Goal: Information Seeking & Learning: Learn about a topic

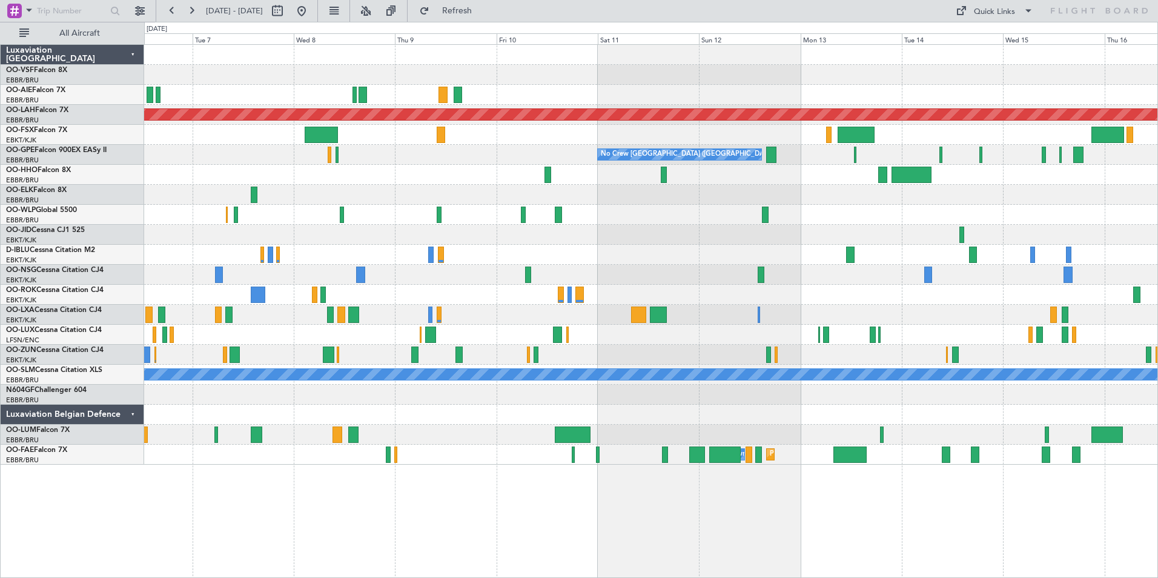
click at [198, 207] on div at bounding box center [650, 215] width 1013 height 20
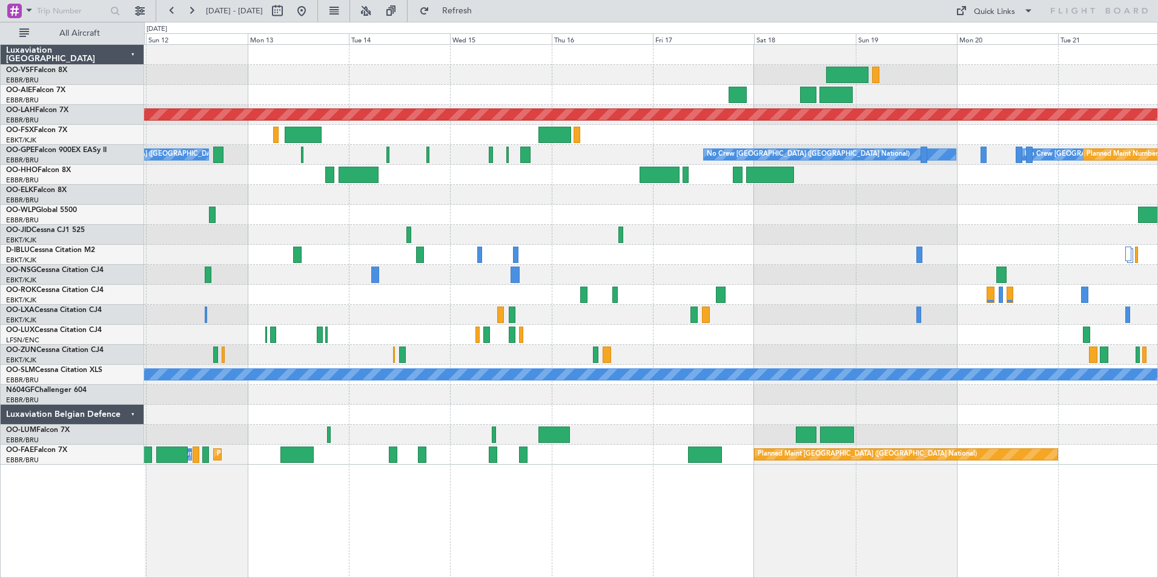
click at [321, 223] on div at bounding box center [650, 215] width 1013 height 20
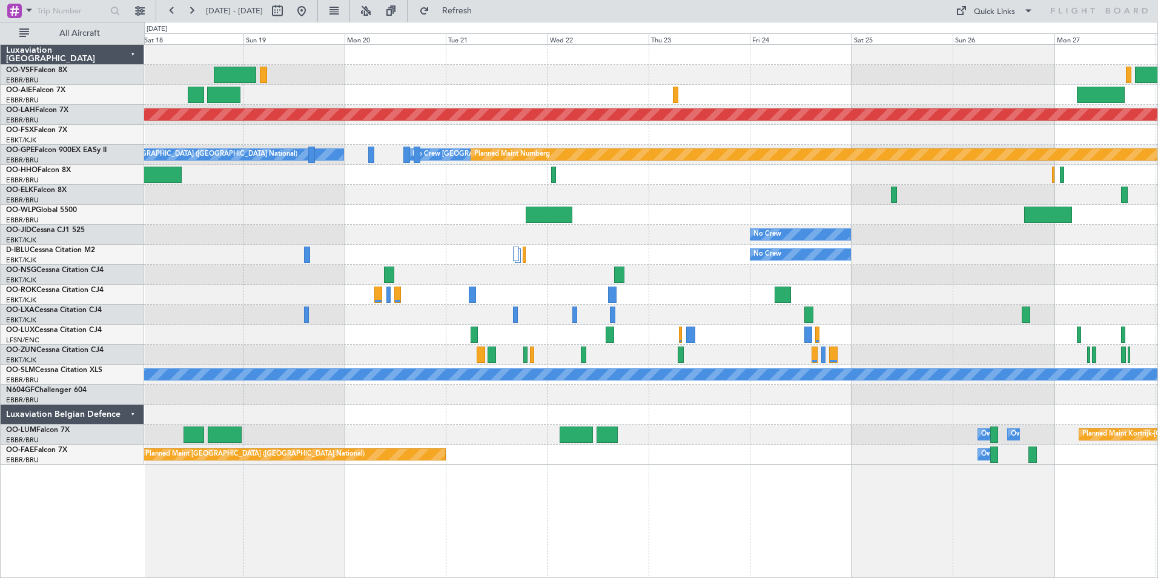
click at [298, 223] on div at bounding box center [650, 215] width 1013 height 20
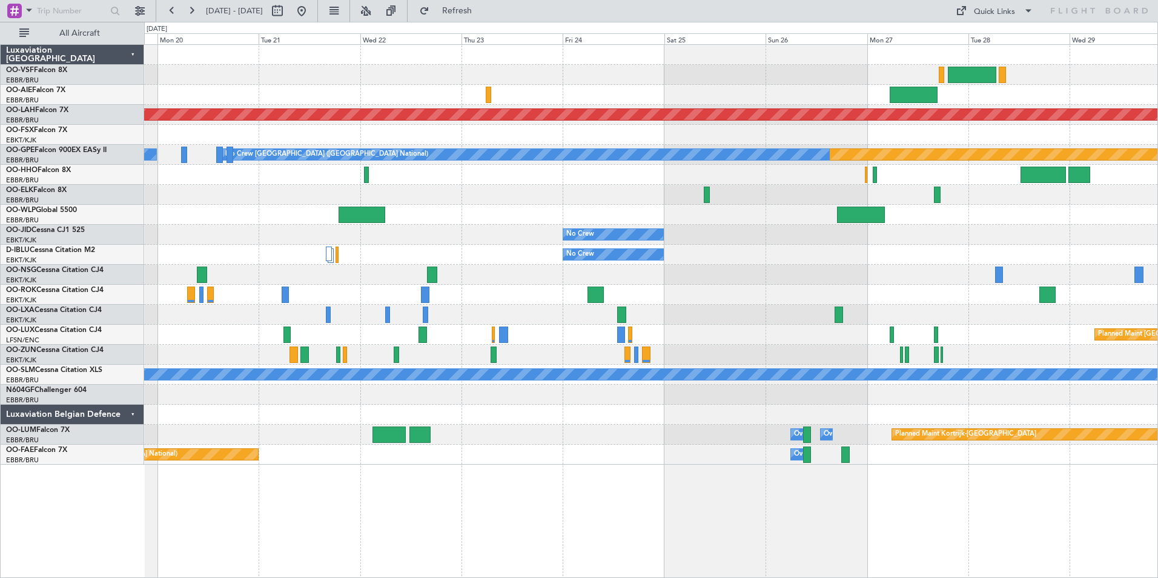
click at [202, 215] on div at bounding box center [650, 215] width 1013 height 20
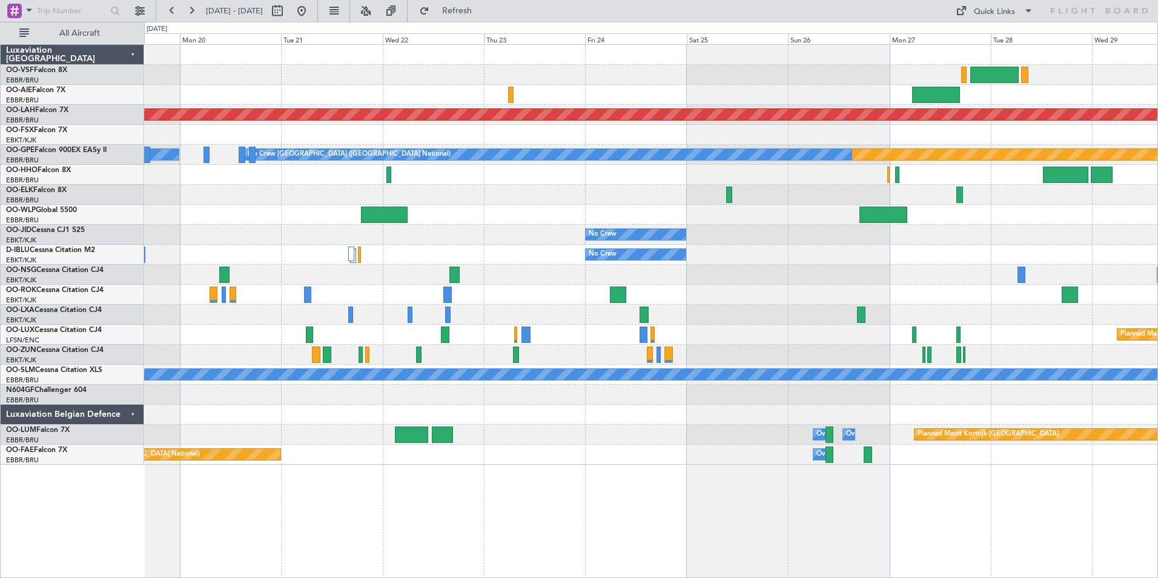
click at [617, 214] on div at bounding box center [650, 215] width 1013 height 20
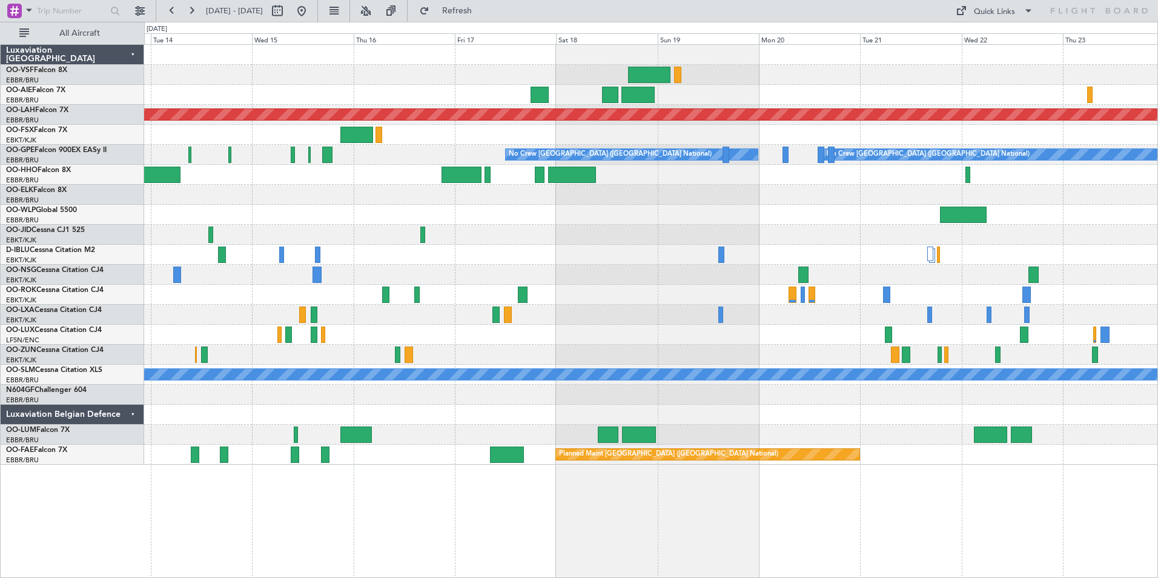
click at [794, 185] on div at bounding box center [650, 195] width 1013 height 20
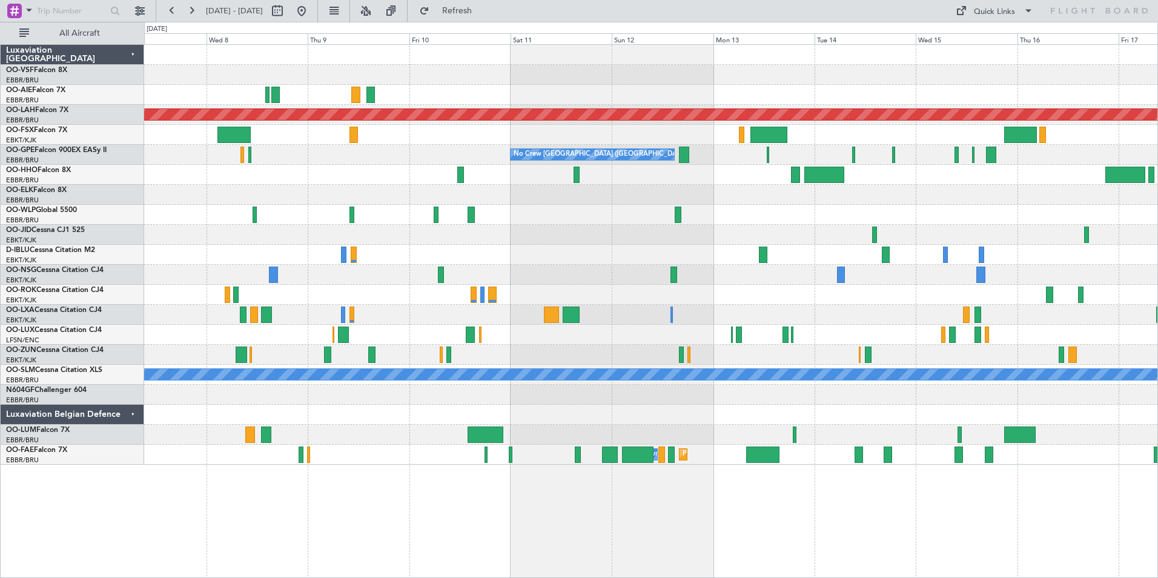
click at [1142, 406] on div at bounding box center [650, 415] width 1013 height 20
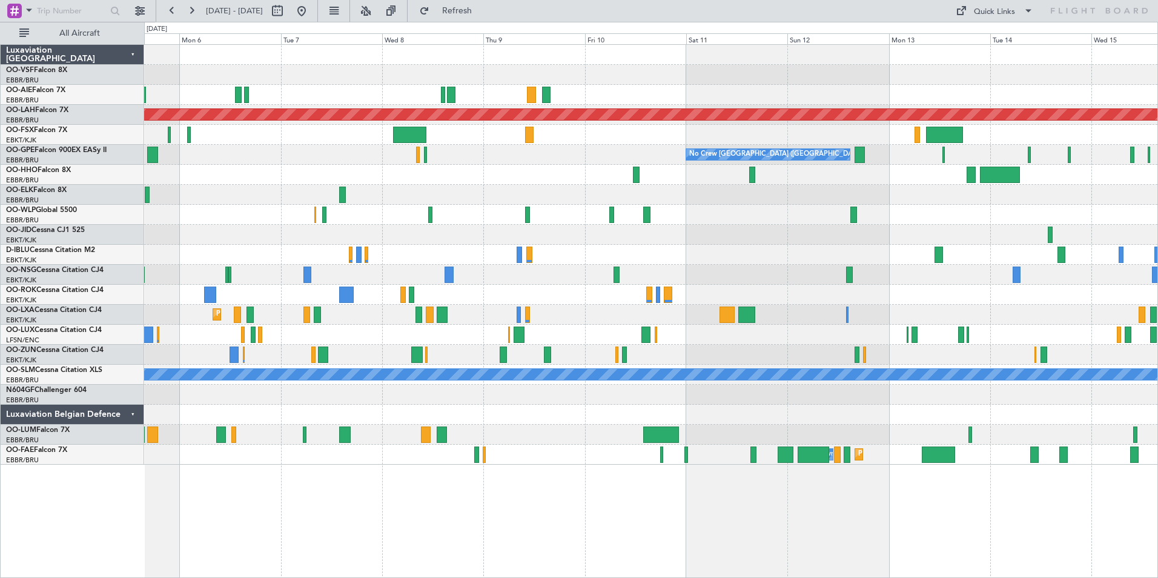
click at [580, 85] on div at bounding box center [650, 95] width 1013 height 20
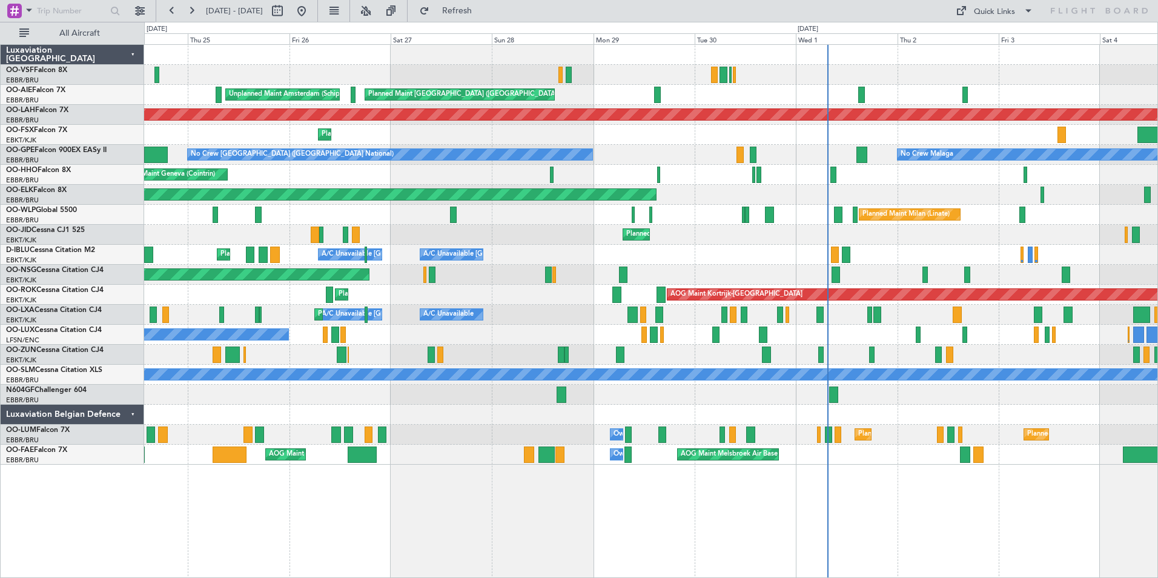
click at [451, 434] on div "Planned Maint [GEOGRAPHIC_DATA] ([GEOGRAPHIC_DATA] National) Planned Maint [GEO…" at bounding box center [650, 435] width 1013 height 20
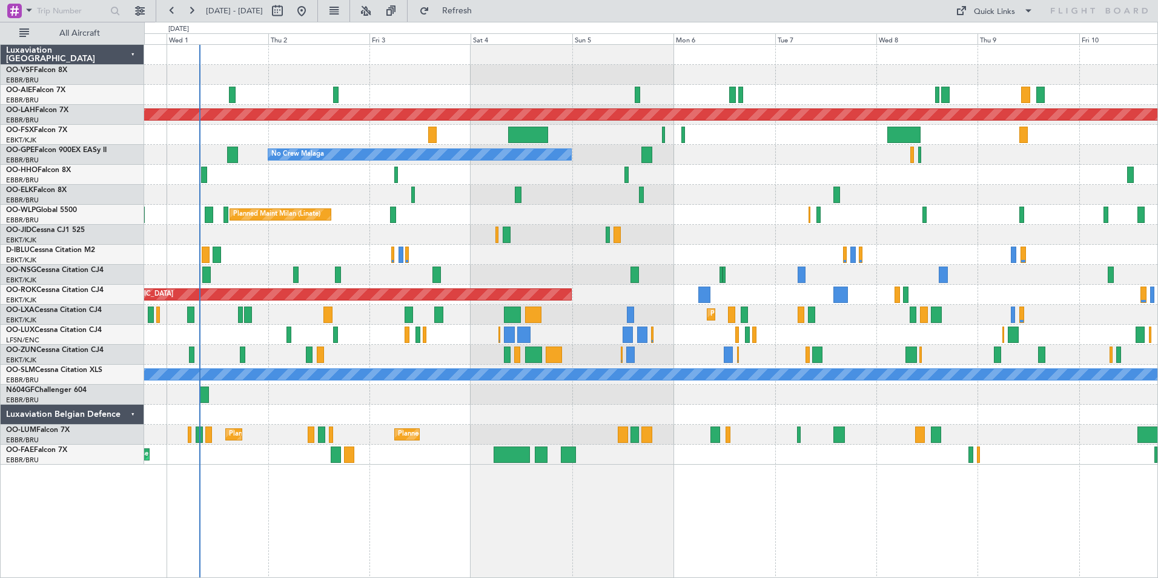
click at [146, 91] on div "Planned Maint [GEOGRAPHIC_DATA] ([GEOGRAPHIC_DATA])" at bounding box center [650, 95] width 1013 height 20
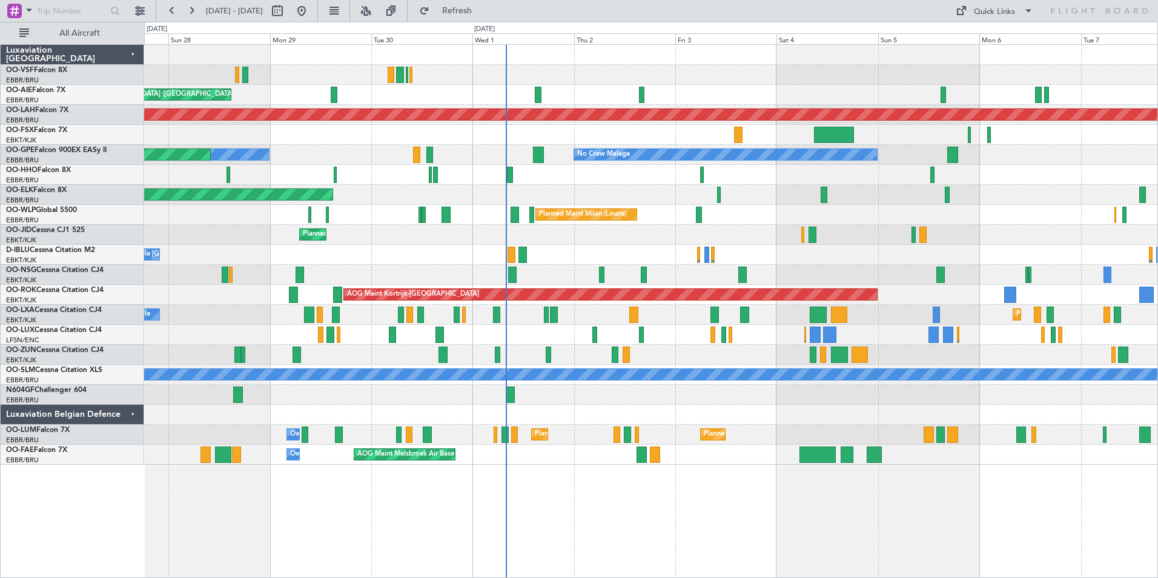
click at [440, 440] on div "Planned Maint [GEOGRAPHIC_DATA] ([GEOGRAPHIC_DATA] National) Planned Maint [GEO…" at bounding box center [650, 435] width 1013 height 20
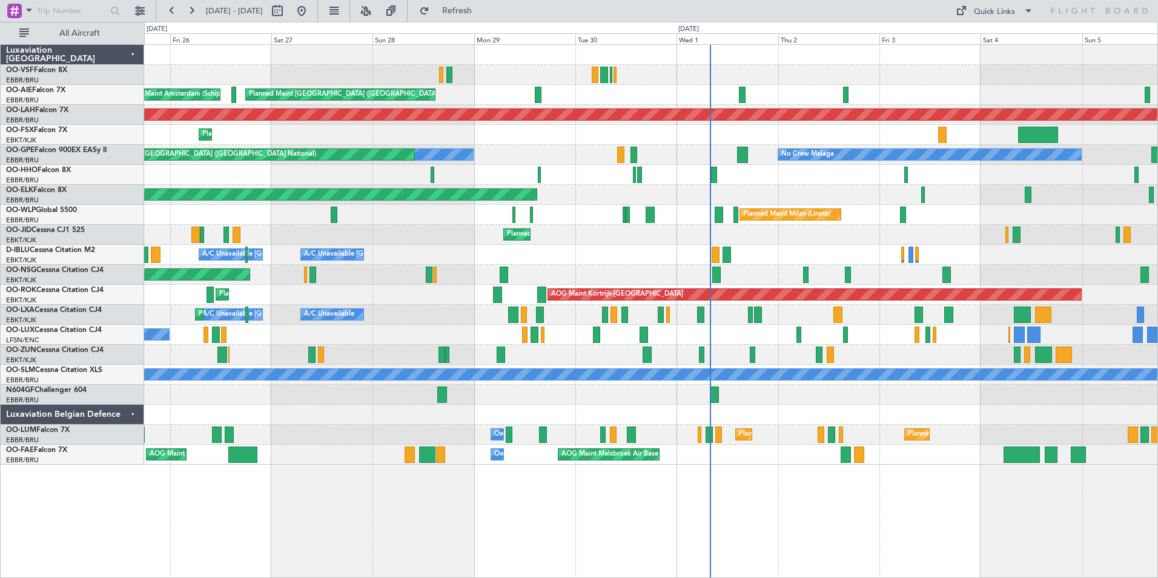
click at [417, 440] on div "Planned Maint [GEOGRAPHIC_DATA] ([GEOGRAPHIC_DATA] National) Planned Maint [GEO…" at bounding box center [650, 435] width 1013 height 20
click at [483, 11] on span "Refresh" at bounding box center [457, 11] width 51 height 8
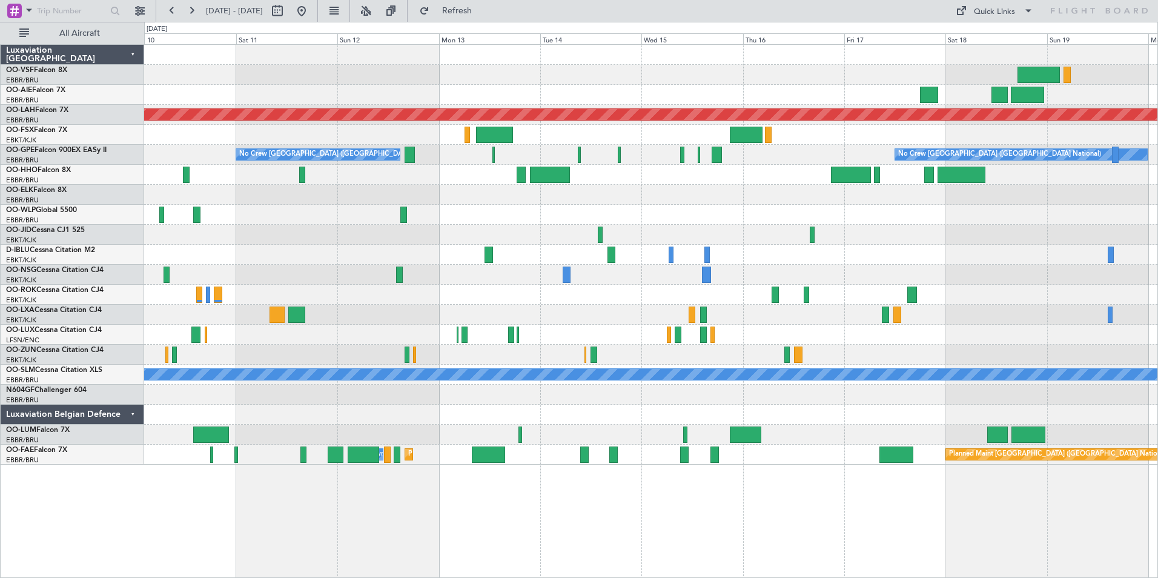
click at [92, 399] on div "Planned Maint [PERSON_NAME]-[GEOGRAPHIC_DATA][PERSON_NAME] ([GEOGRAPHIC_DATA][P…" at bounding box center [579, 300] width 1158 height 556
click at [45, 429] on link "OO-LUM Falcon 7X" at bounding box center [38, 429] width 64 height 7
click at [193, 12] on button at bounding box center [191, 10] width 19 height 19
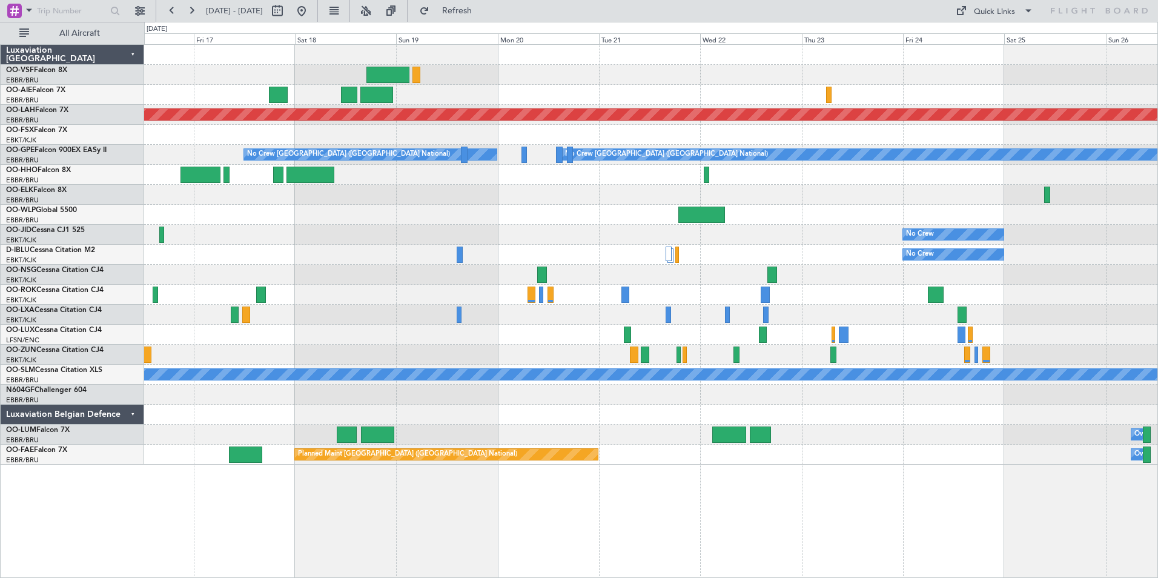
click at [788, 175] on div at bounding box center [650, 175] width 1013 height 20
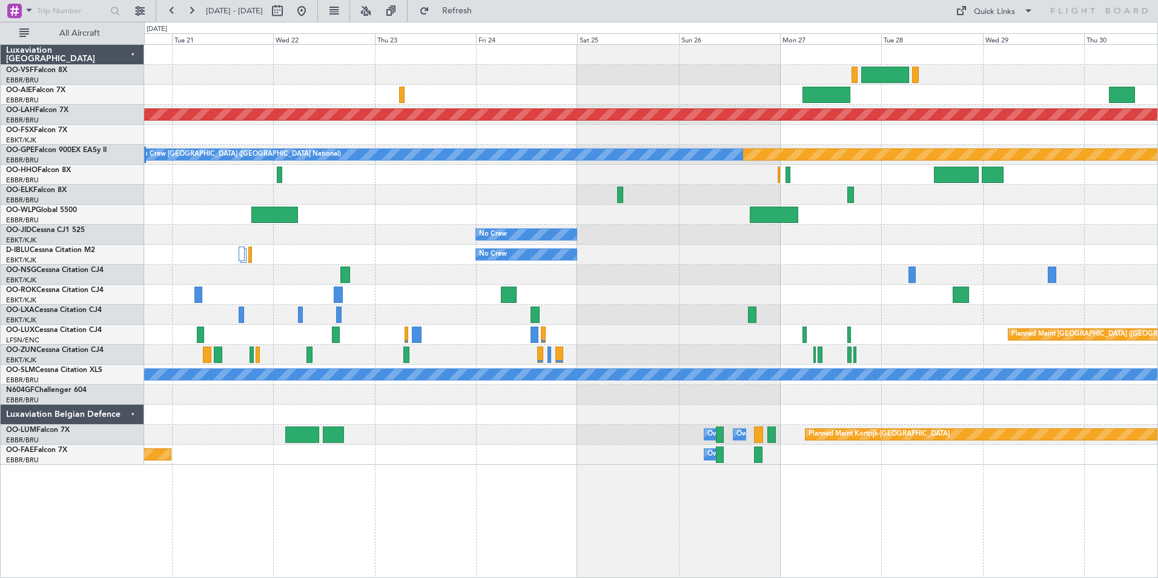
click at [520, 171] on div at bounding box center [650, 175] width 1013 height 20
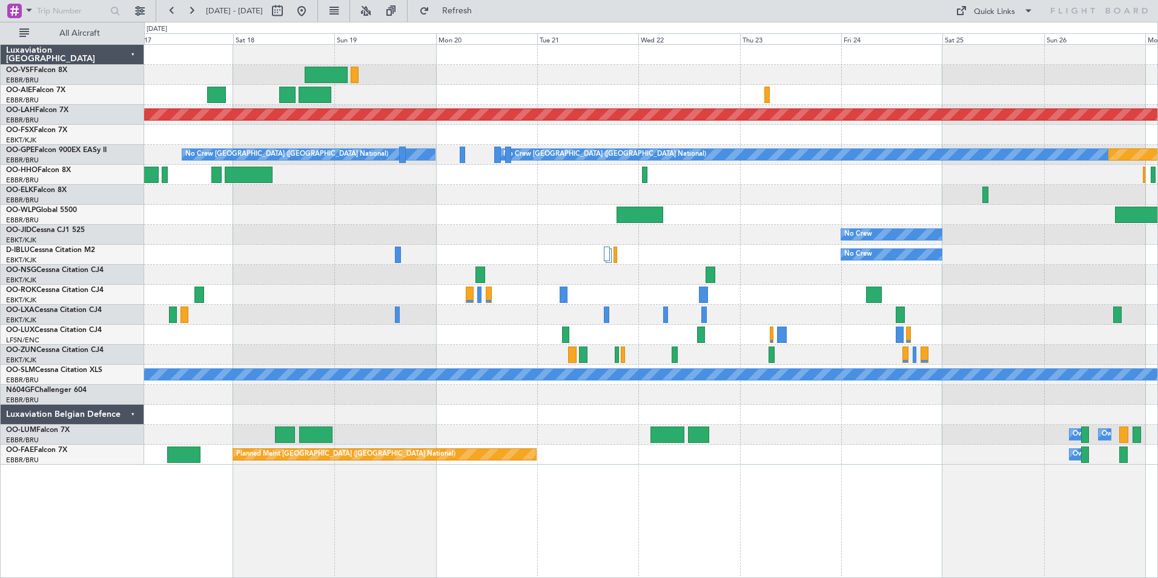
click at [674, 169] on div at bounding box center [650, 175] width 1013 height 20
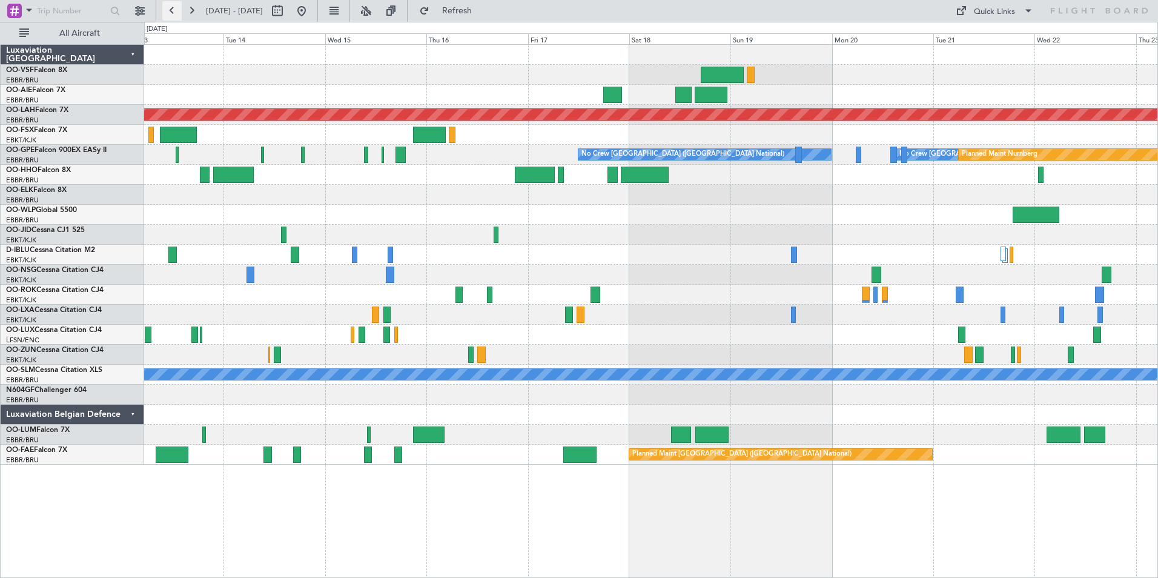
click at [173, 10] on button at bounding box center [171, 10] width 19 height 19
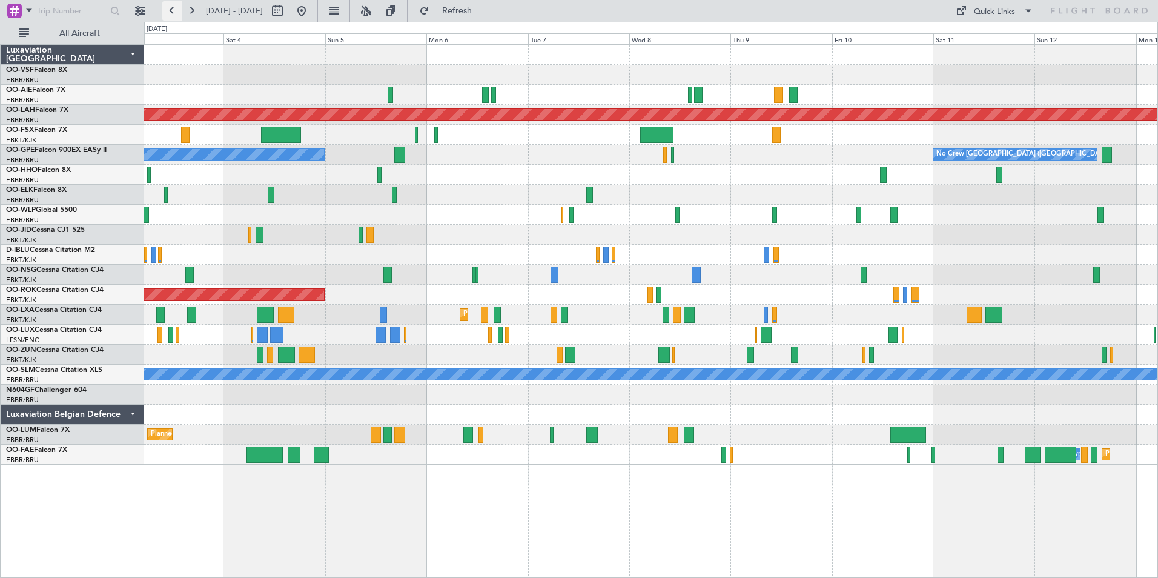
click at [173, 10] on button at bounding box center [171, 10] width 19 height 19
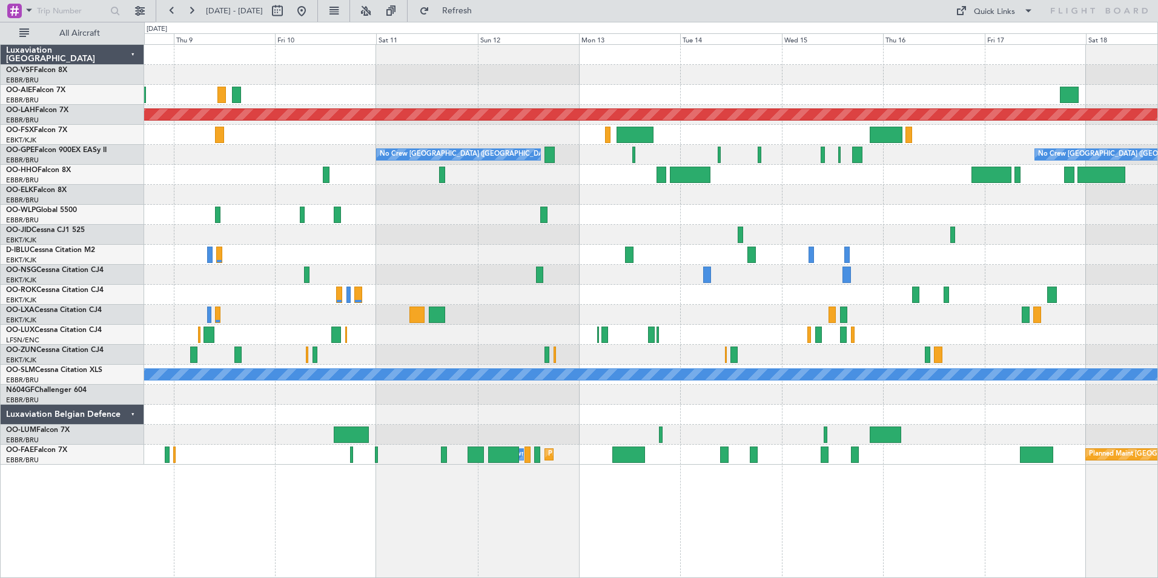
click at [229, 159] on div "Planned Maint [PERSON_NAME]-[GEOGRAPHIC_DATA][PERSON_NAME] ([GEOGRAPHIC_DATA][P…" at bounding box center [650, 255] width 1013 height 420
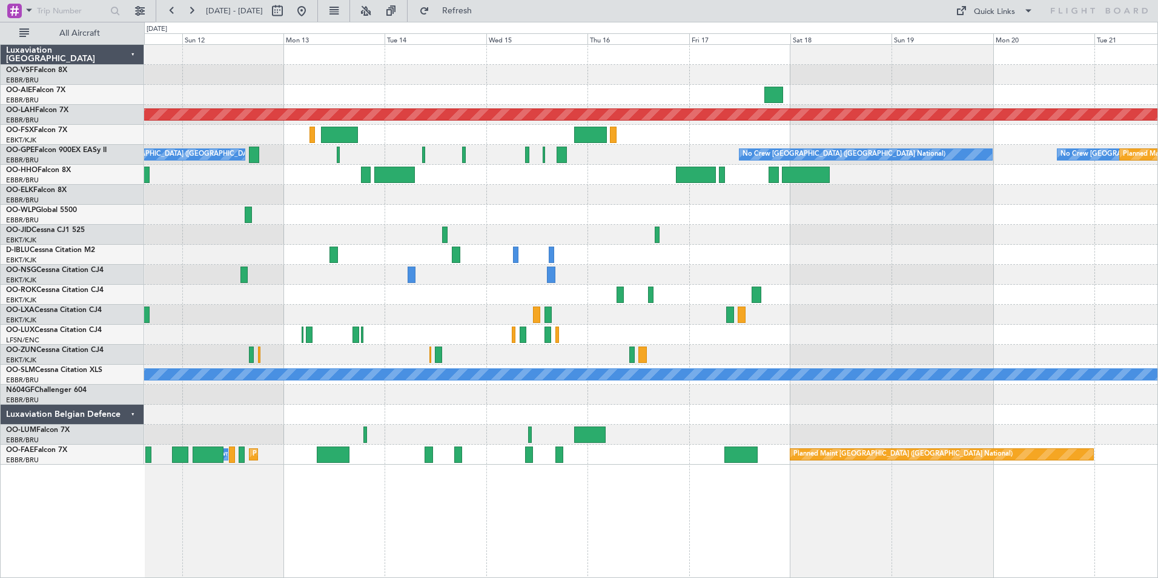
click at [386, 159] on div "No Crew [GEOGRAPHIC_DATA] ([GEOGRAPHIC_DATA] National) No Crew [GEOGRAPHIC_DATA…" at bounding box center [650, 155] width 1013 height 20
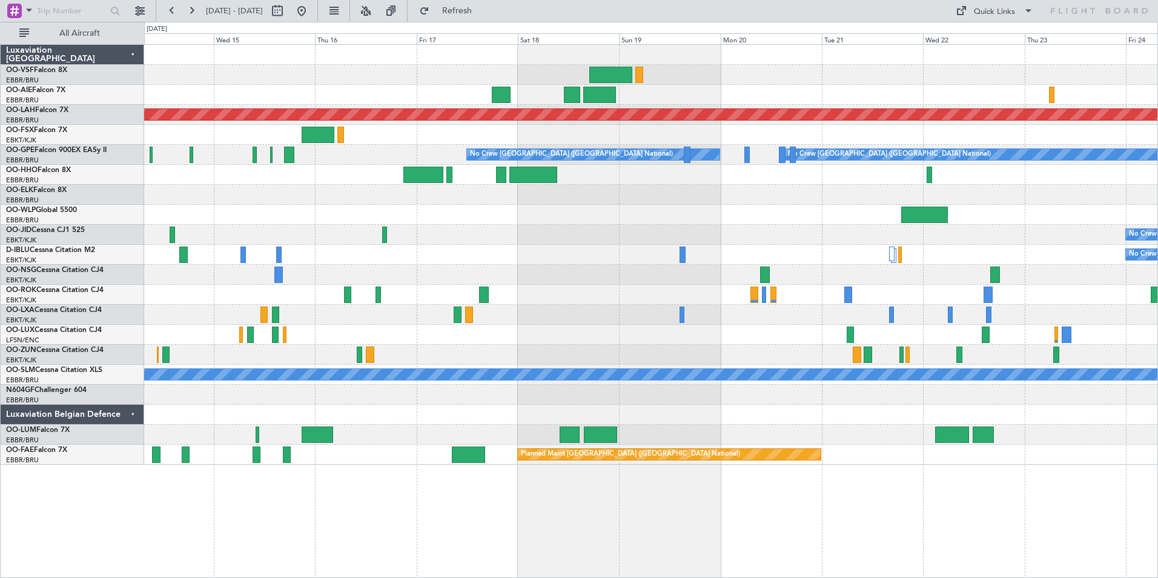
click at [749, 183] on div at bounding box center [650, 175] width 1013 height 20
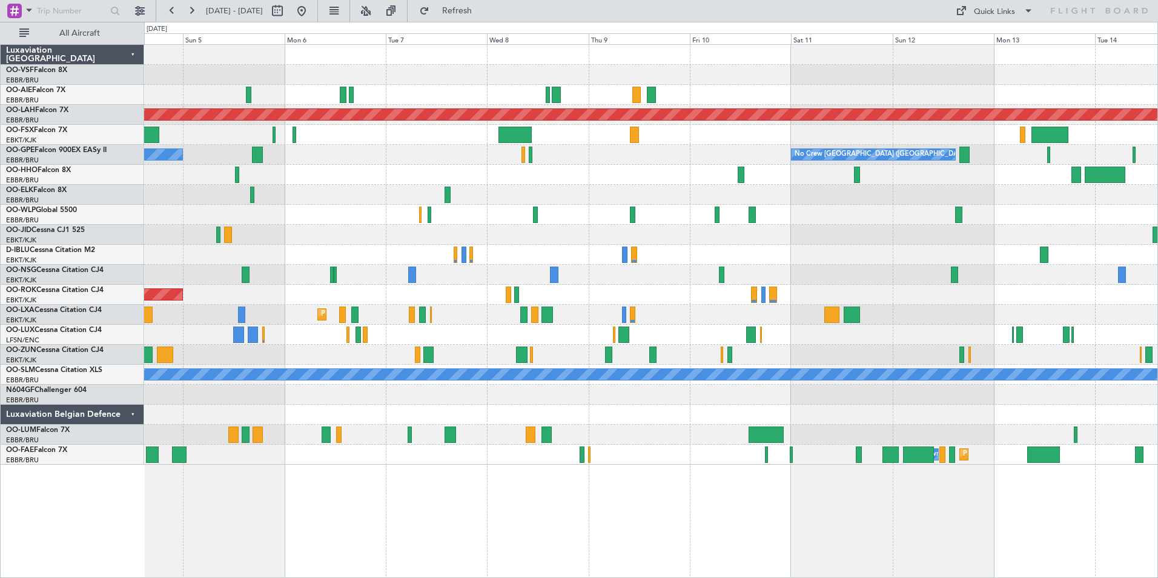
click at [1158, 187] on html "[DATE] - [DATE] Refresh Quick Links All Aircraft Planned [GEOGRAPHIC_DATA][PERS…" at bounding box center [579, 289] width 1158 height 578
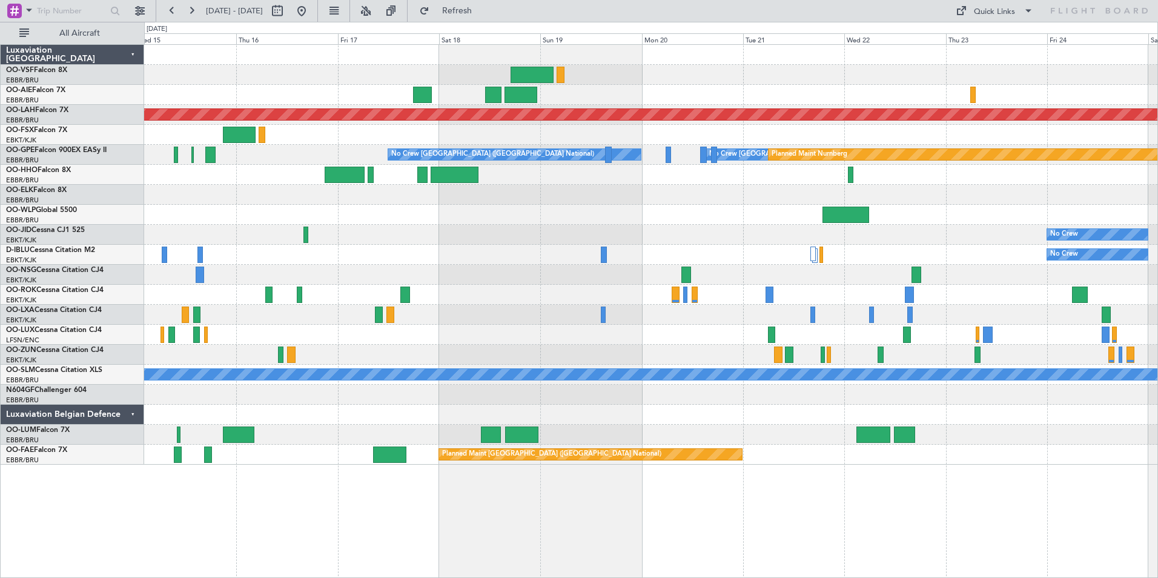
click at [0, 193] on html "[DATE] - [DATE] Refresh Quick Links All Aircraft Planned [GEOGRAPHIC_DATA][PERS…" at bounding box center [579, 289] width 1158 height 578
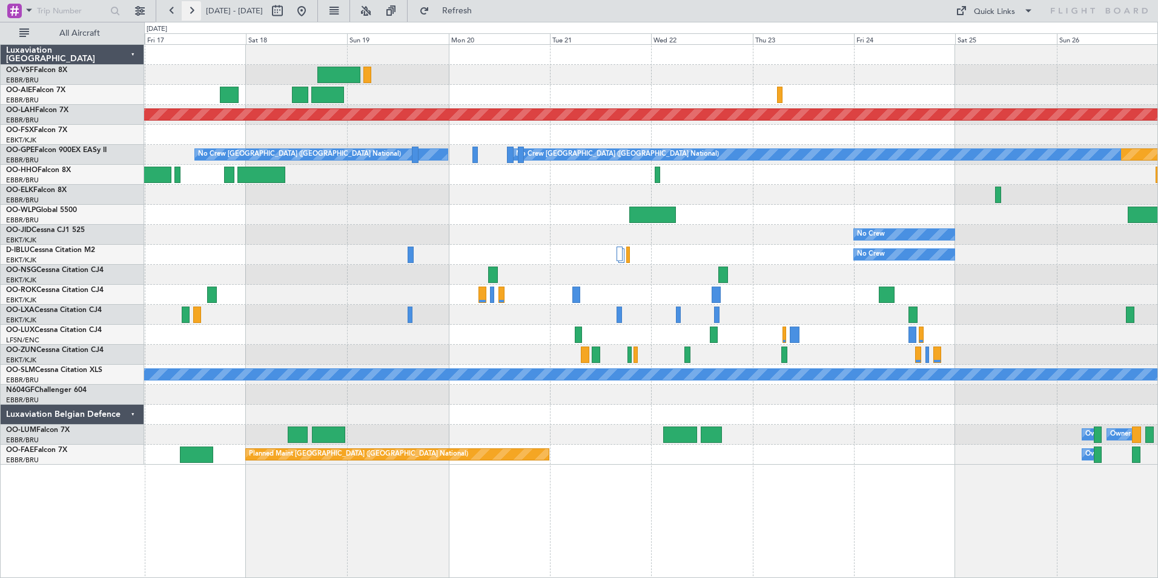
click at [190, 13] on button at bounding box center [191, 10] width 19 height 19
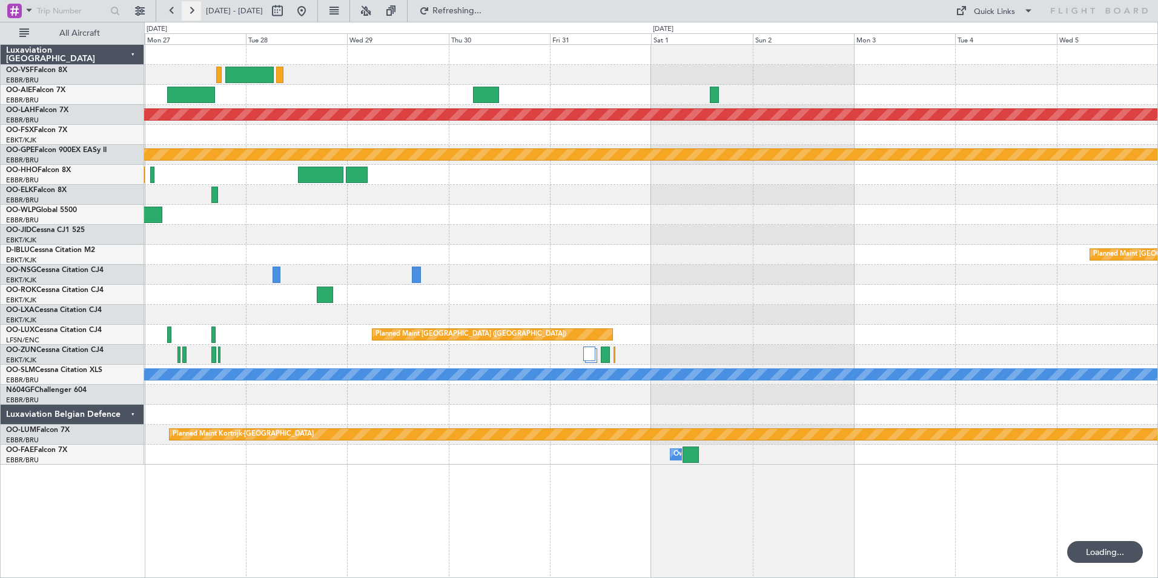
click at [183, 11] on button at bounding box center [191, 10] width 19 height 19
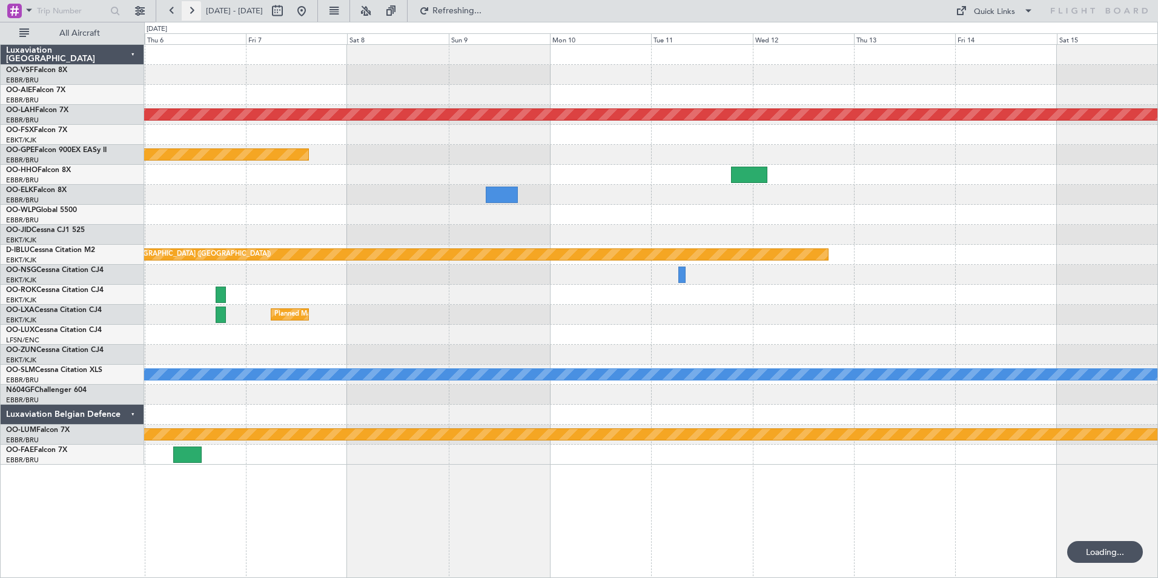
click at [183, 11] on button at bounding box center [191, 10] width 19 height 19
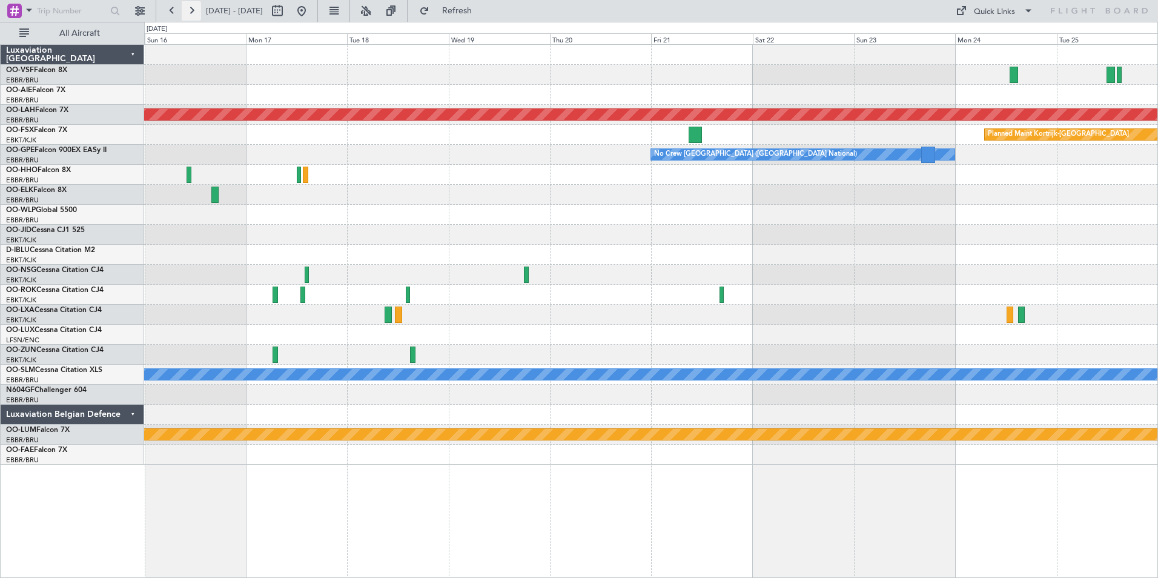
click at [183, 11] on button at bounding box center [191, 10] width 19 height 19
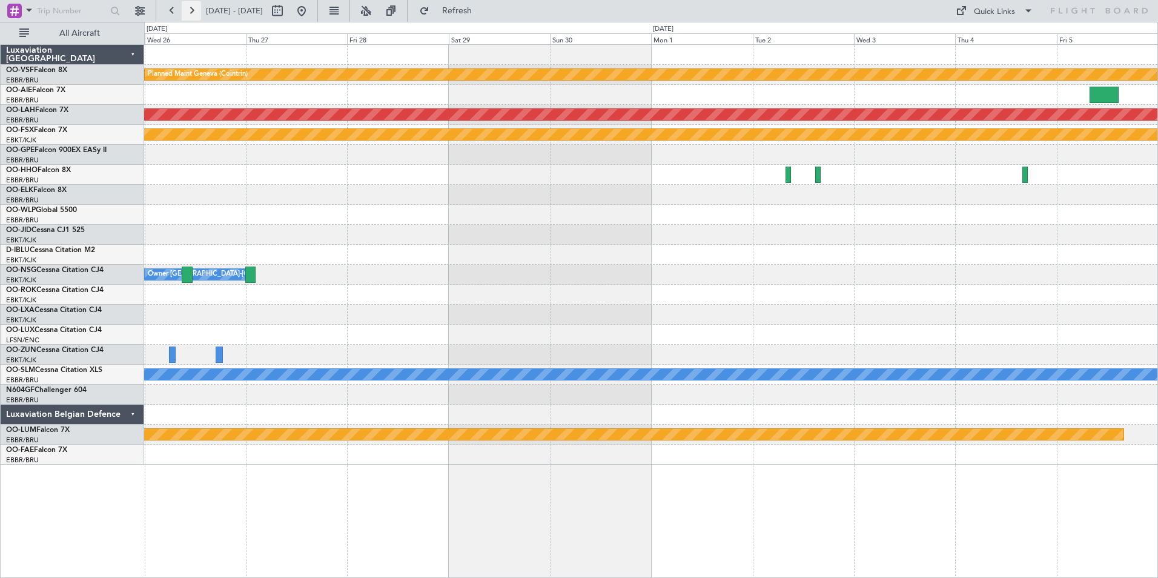
click at [183, 11] on button at bounding box center [191, 10] width 19 height 19
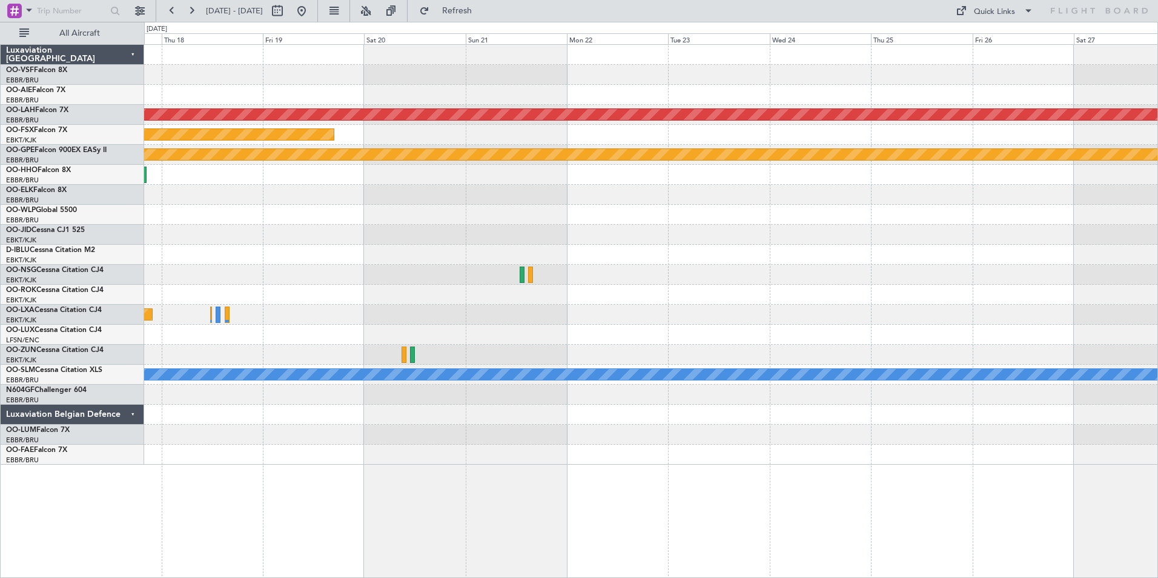
click at [0, 191] on html "[DATE] - [DATE] Refresh Quick Links All Aircraft Planned [GEOGRAPHIC_DATA][PERS…" at bounding box center [579, 289] width 1158 height 578
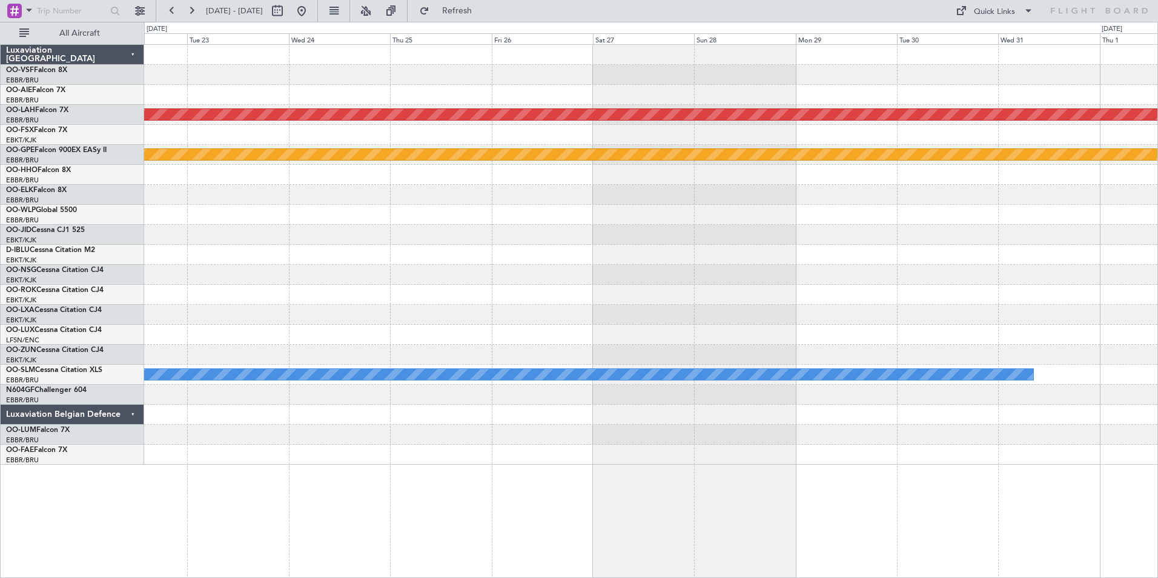
click at [393, 196] on div at bounding box center [650, 195] width 1013 height 20
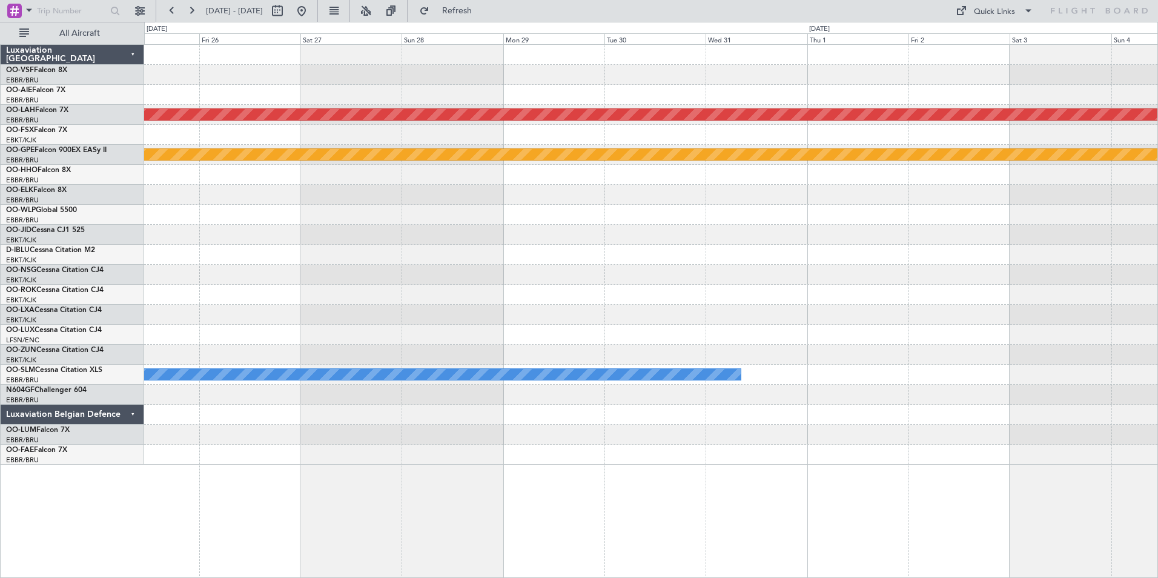
click at [575, 199] on div at bounding box center [650, 195] width 1013 height 20
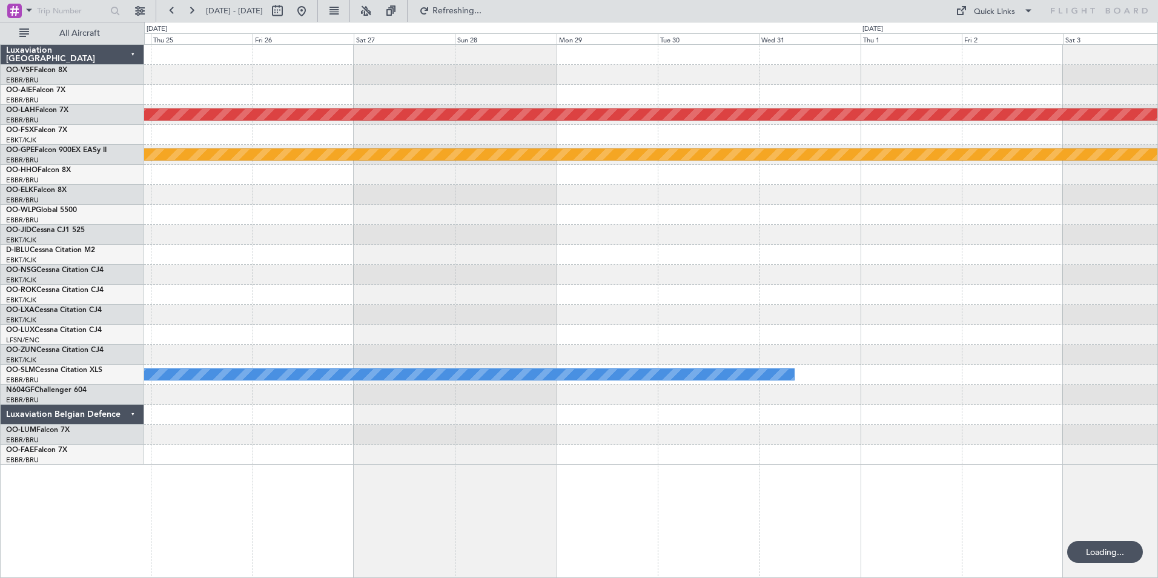
click at [681, 220] on div "Planned Maint [PERSON_NAME]-[GEOGRAPHIC_DATA][PERSON_NAME] ([GEOGRAPHIC_DATA][P…" at bounding box center [650, 255] width 1013 height 420
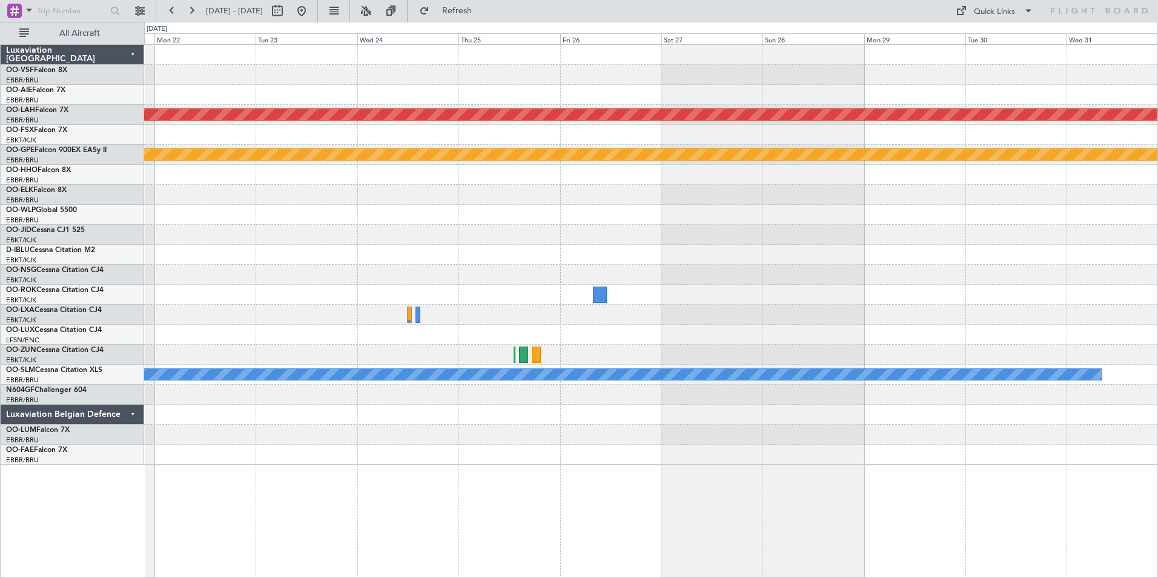
click at [661, 218] on div at bounding box center [650, 215] width 1013 height 20
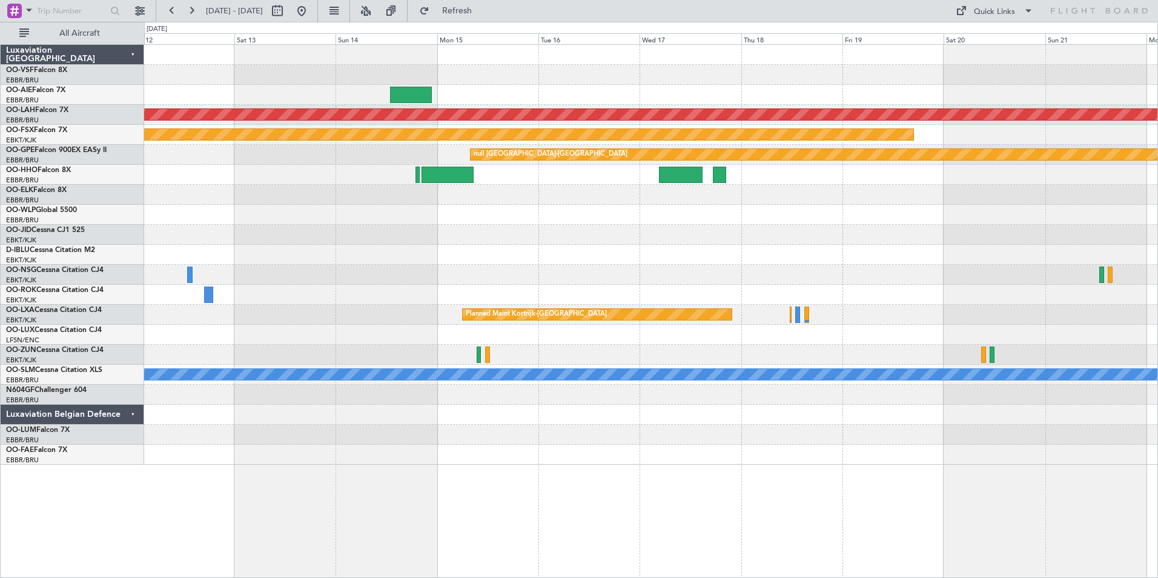
click at [782, 201] on div at bounding box center [650, 195] width 1013 height 20
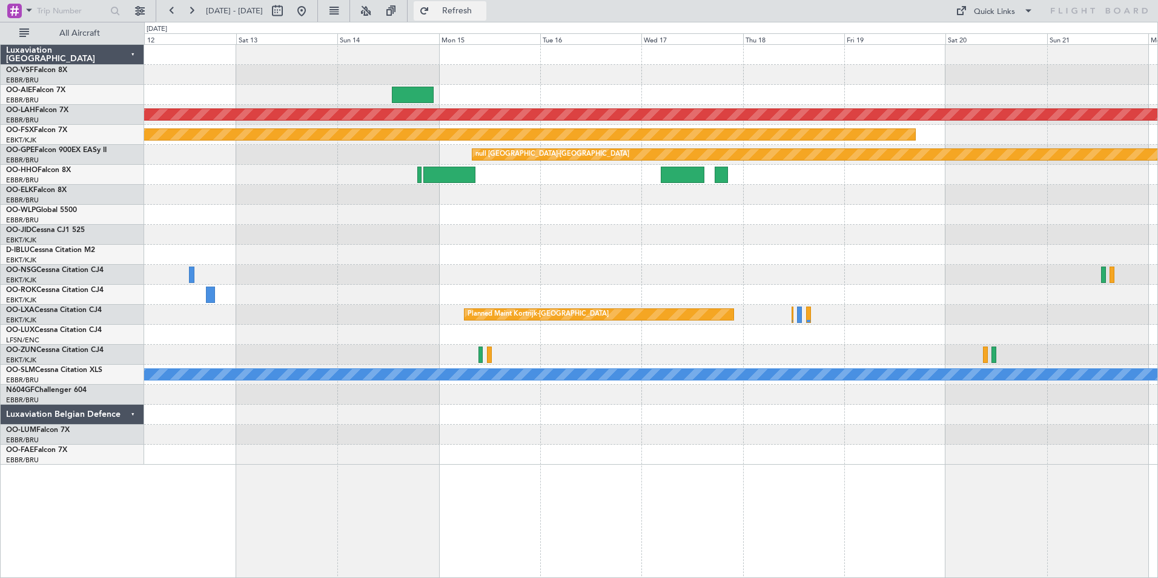
click at [483, 8] on span "Refresh" at bounding box center [457, 11] width 51 height 8
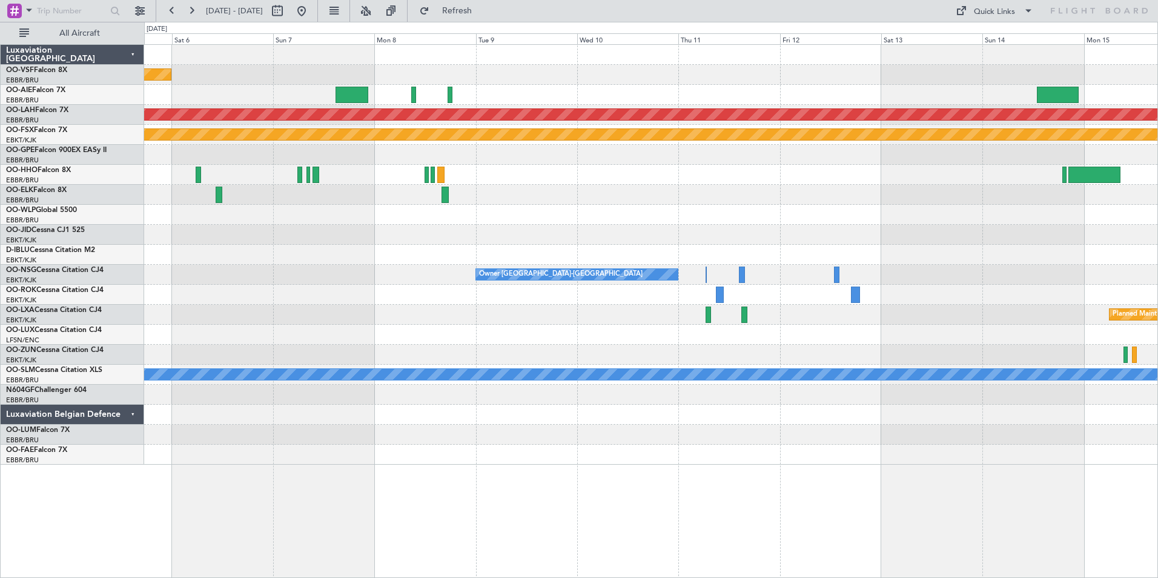
click at [1032, 248] on div "Planned Maint Geneva (Cointrin) Planned [GEOGRAPHIC_DATA][PERSON_NAME]-[GEOGRAP…" at bounding box center [650, 255] width 1013 height 420
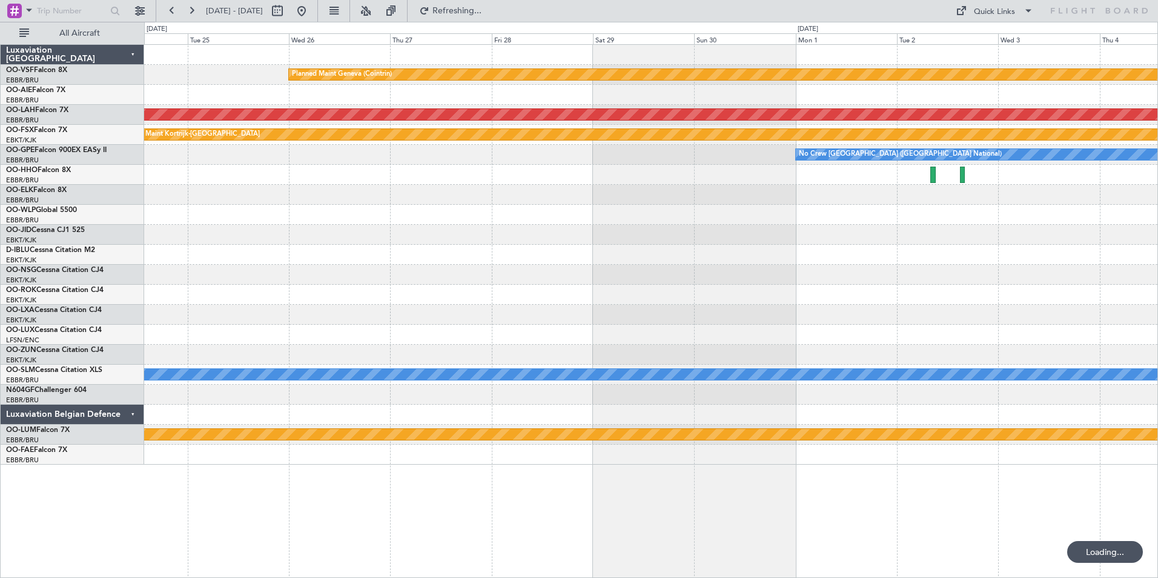
click at [921, 231] on div "Planned Maint Geneva (Cointrin) Planned [GEOGRAPHIC_DATA][PERSON_NAME]-[GEOGRAP…" at bounding box center [650, 255] width 1013 height 420
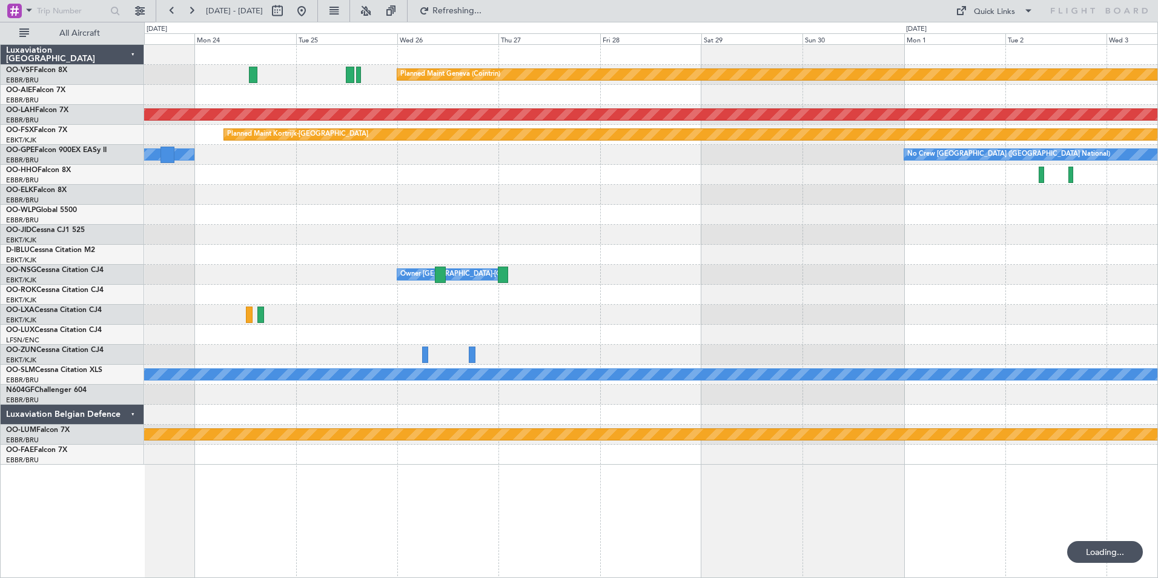
click at [976, 257] on div "Planned Maint Geneva (Cointrin) Planned [GEOGRAPHIC_DATA][PERSON_NAME]-[GEOGRAP…" at bounding box center [650, 255] width 1013 height 420
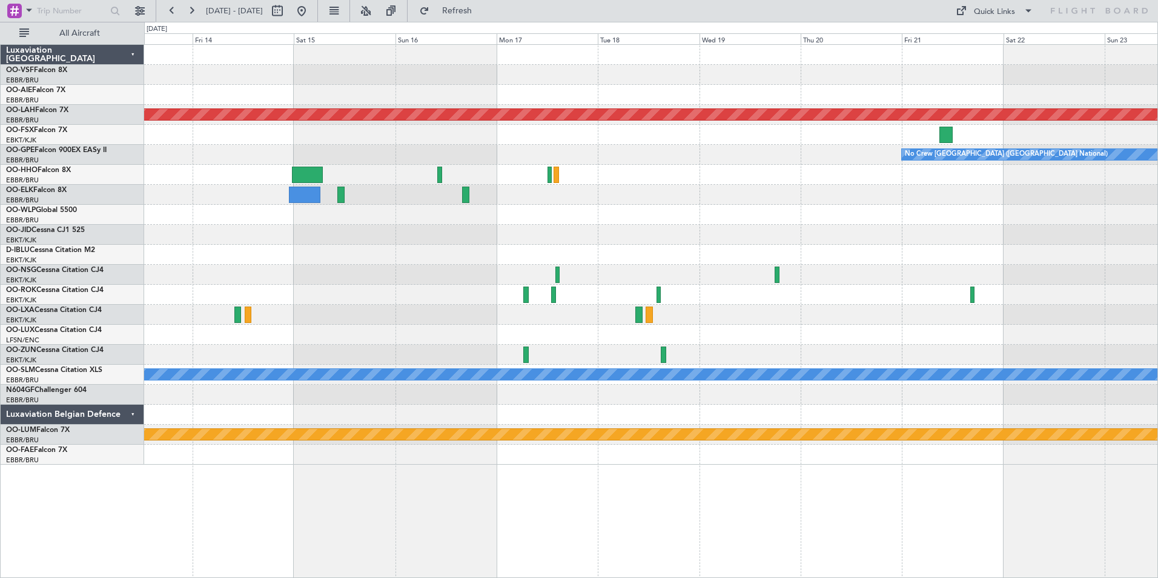
click at [916, 264] on div "Planned Maint [PERSON_NAME]-[GEOGRAPHIC_DATA][PERSON_NAME] ([GEOGRAPHIC_DATA][P…" at bounding box center [650, 255] width 1013 height 420
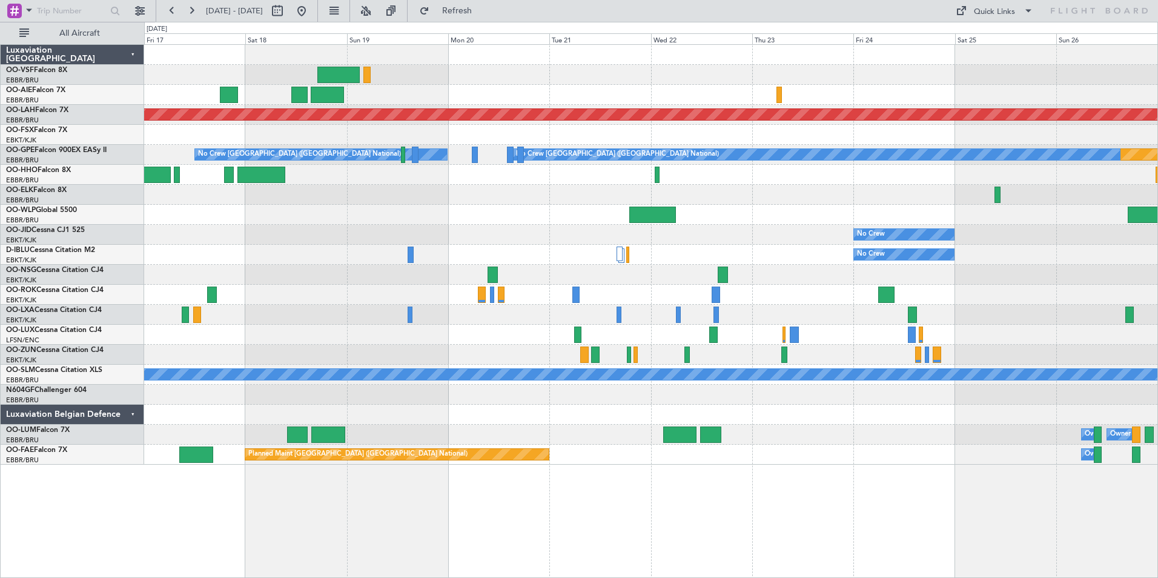
click at [431, 228] on div "Planned Maint [PERSON_NAME]-[GEOGRAPHIC_DATA][PERSON_NAME] ([GEOGRAPHIC_DATA][P…" at bounding box center [650, 255] width 1013 height 420
click at [762, 216] on div "Planned Maint [PERSON_NAME]-[GEOGRAPHIC_DATA][PERSON_NAME] ([GEOGRAPHIC_DATA][P…" at bounding box center [650, 255] width 1013 height 420
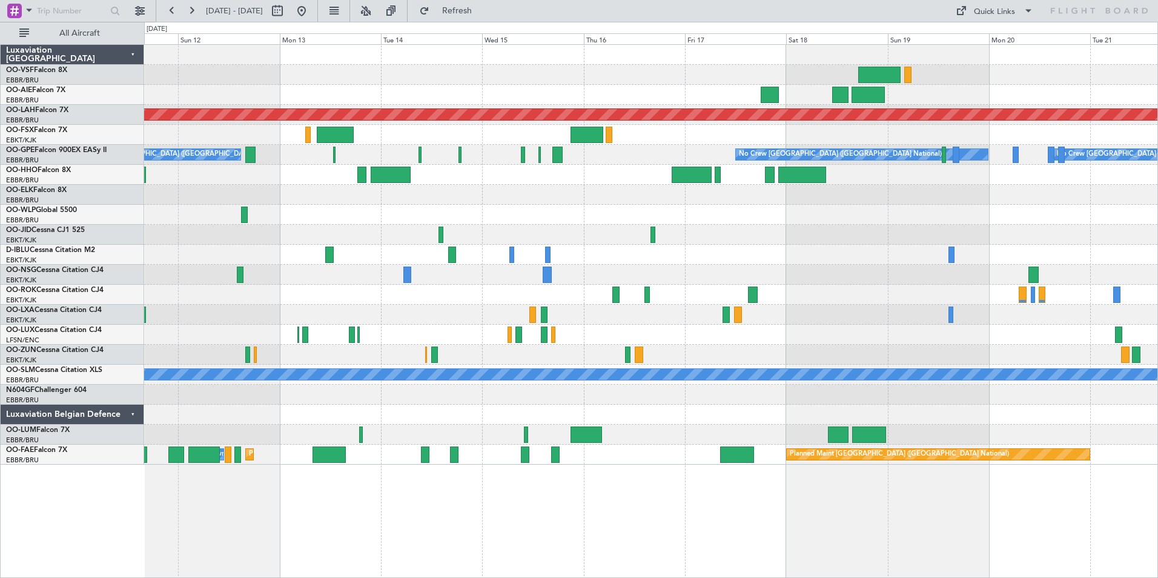
click at [751, 231] on div "Planned Maint Alton-st Louis (St Louis Regl) No Crew Brussels (Brussels Nationa…" at bounding box center [650, 255] width 1013 height 420
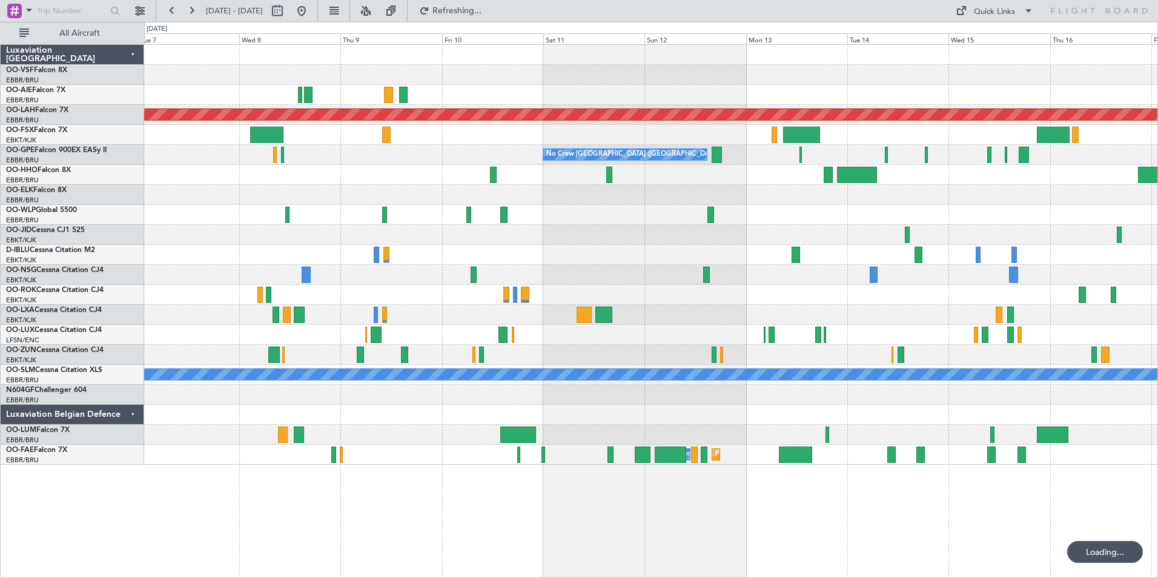
click at [758, 206] on div "Planned Maint Alton-st Louis (St Louis Regl) No Crew Brussels (Brussels Nationa…" at bounding box center [650, 255] width 1013 height 420
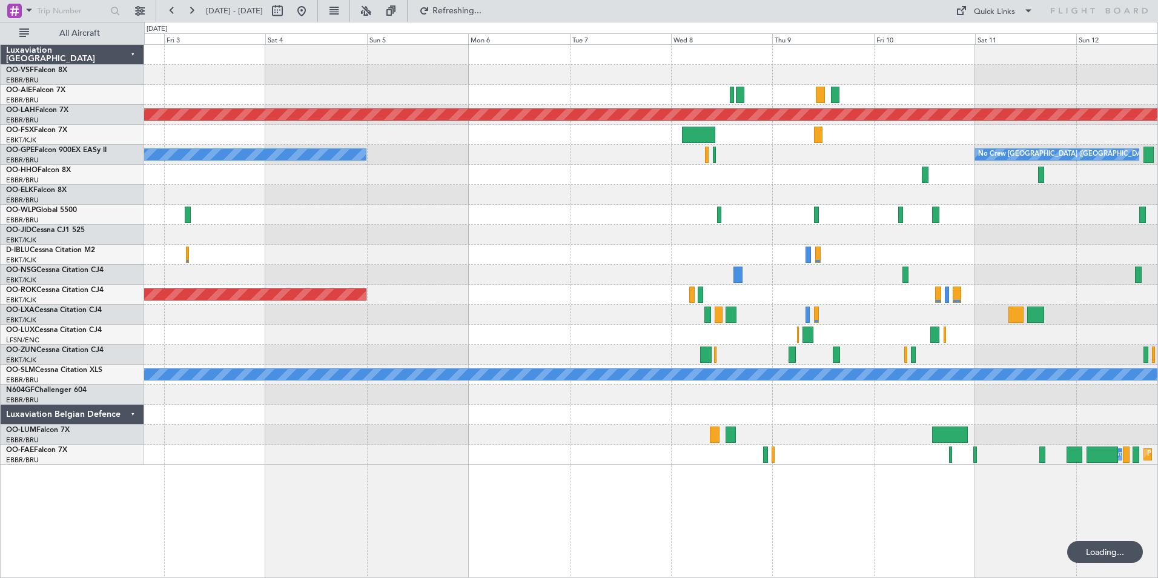
click at [724, 178] on div at bounding box center [650, 175] width 1013 height 20
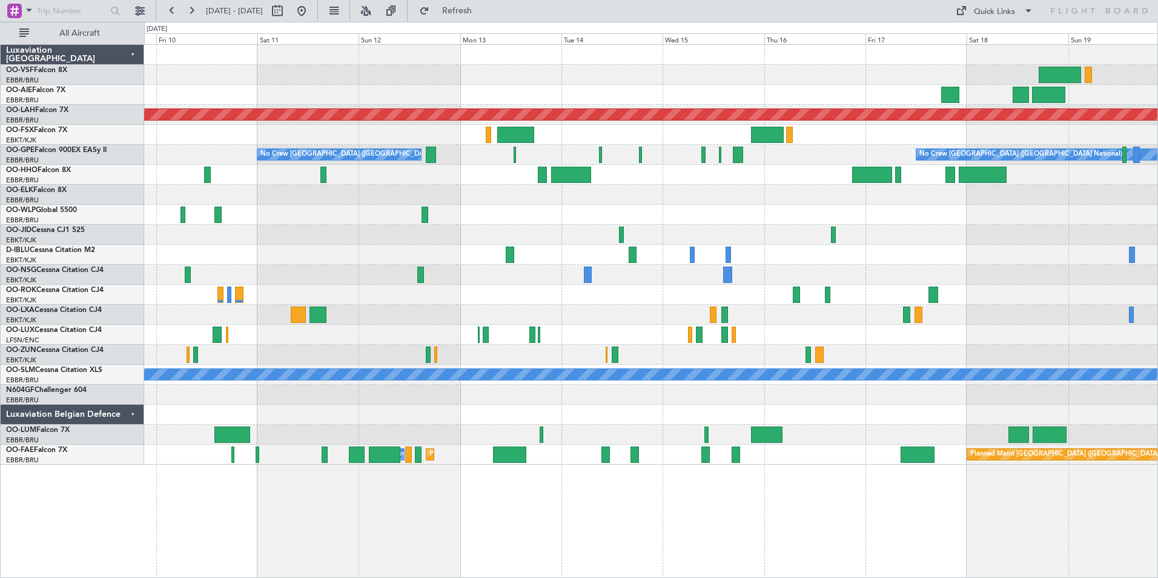
click at [549, 198] on div at bounding box center [650, 195] width 1013 height 20
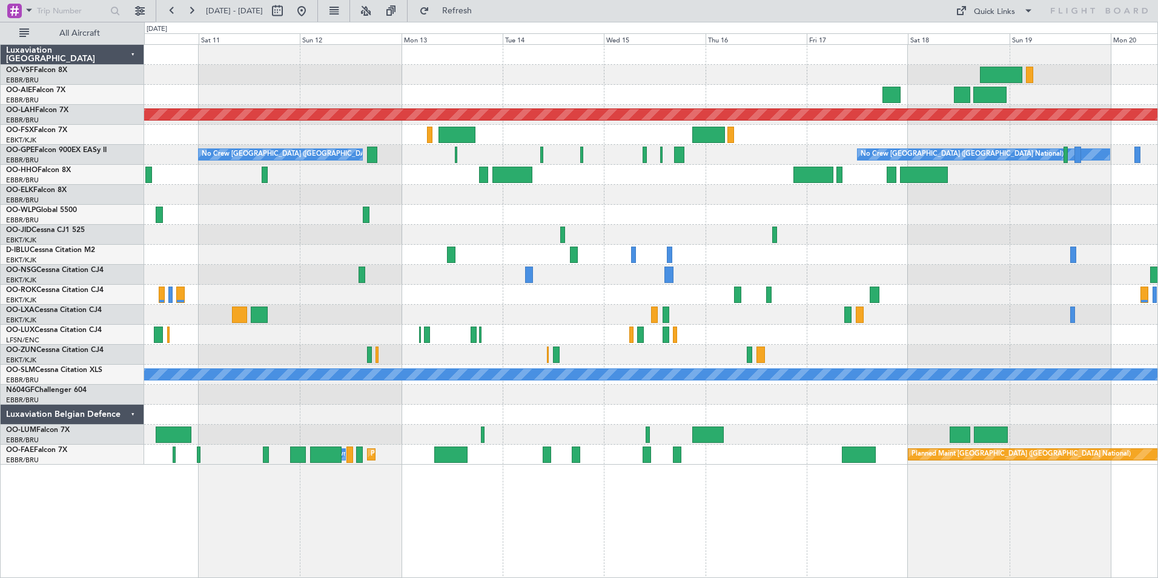
click at [631, 179] on div "Planned Maint Alton-st Louis (St Louis Regl) No Crew Brussels (Brussels Nationa…" at bounding box center [650, 255] width 1013 height 420
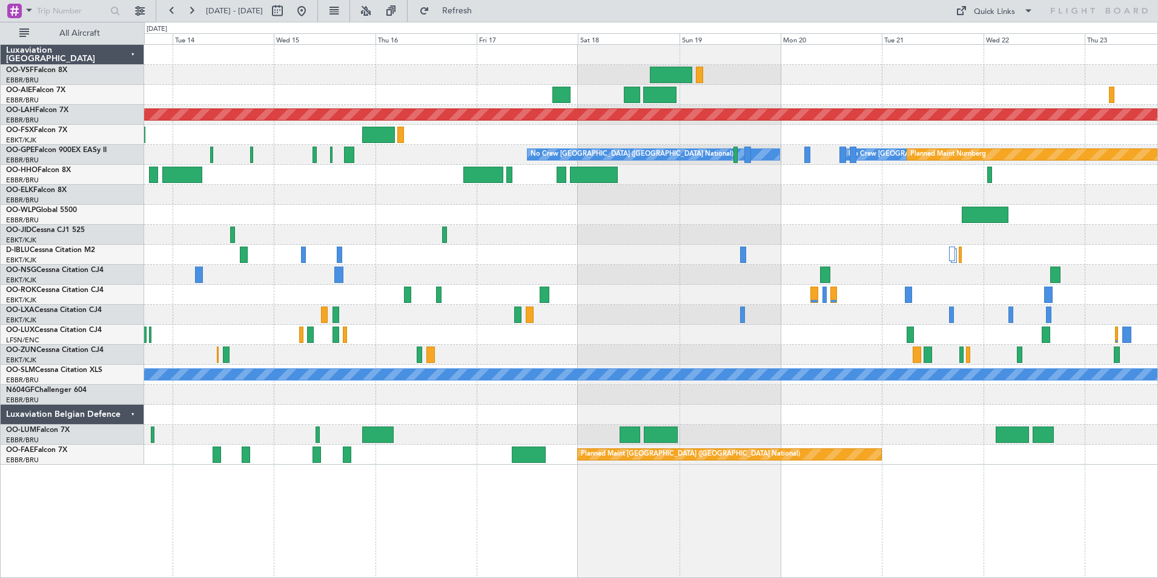
click at [691, 187] on div at bounding box center [650, 195] width 1013 height 20
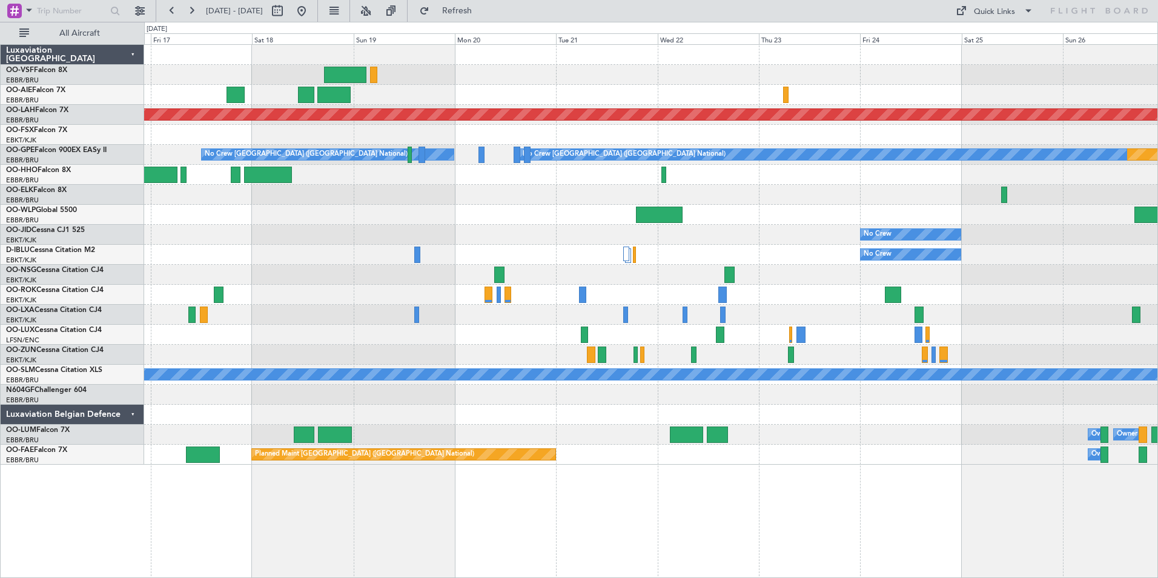
click at [330, 197] on div at bounding box center [650, 195] width 1013 height 20
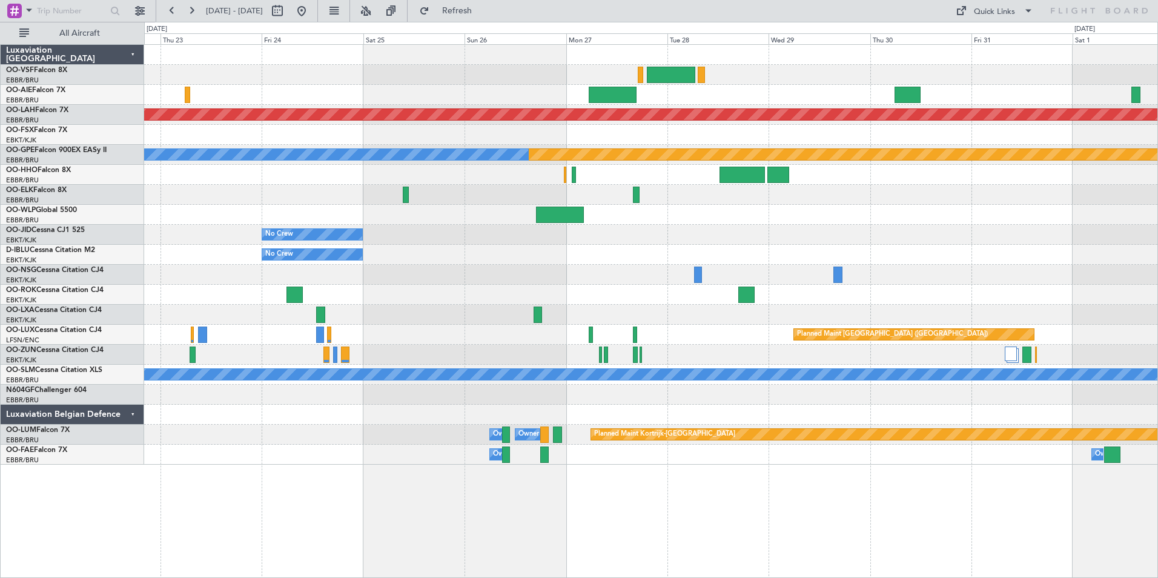
click at [582, 211] on div at bounding box center [650, 215] width 1013 height 20
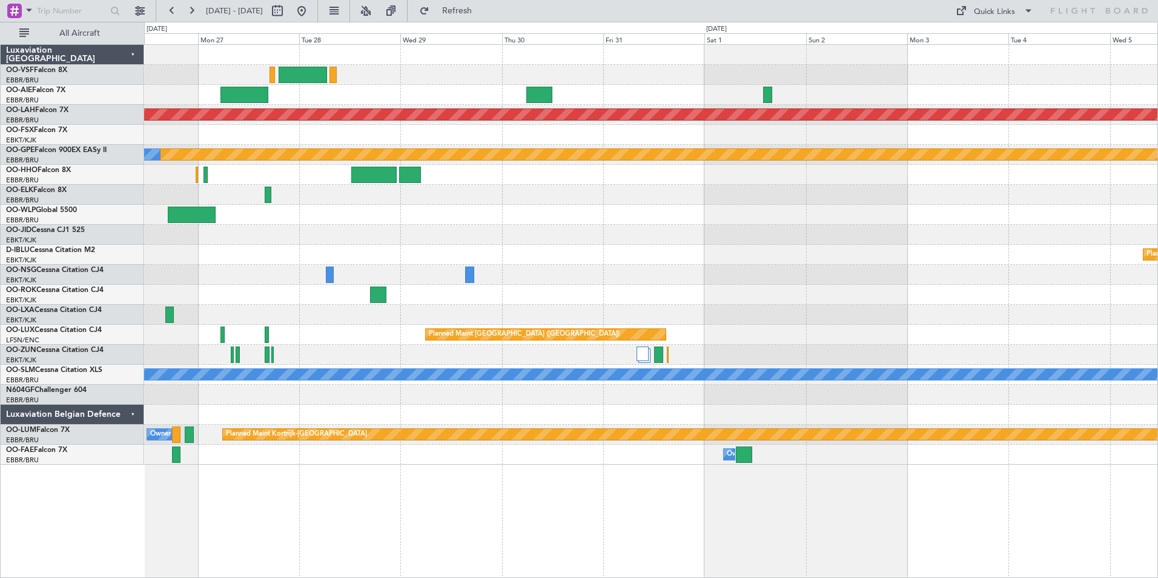
click at [497, 216] on div at bounding box center [650, 215] width 1013 height 20
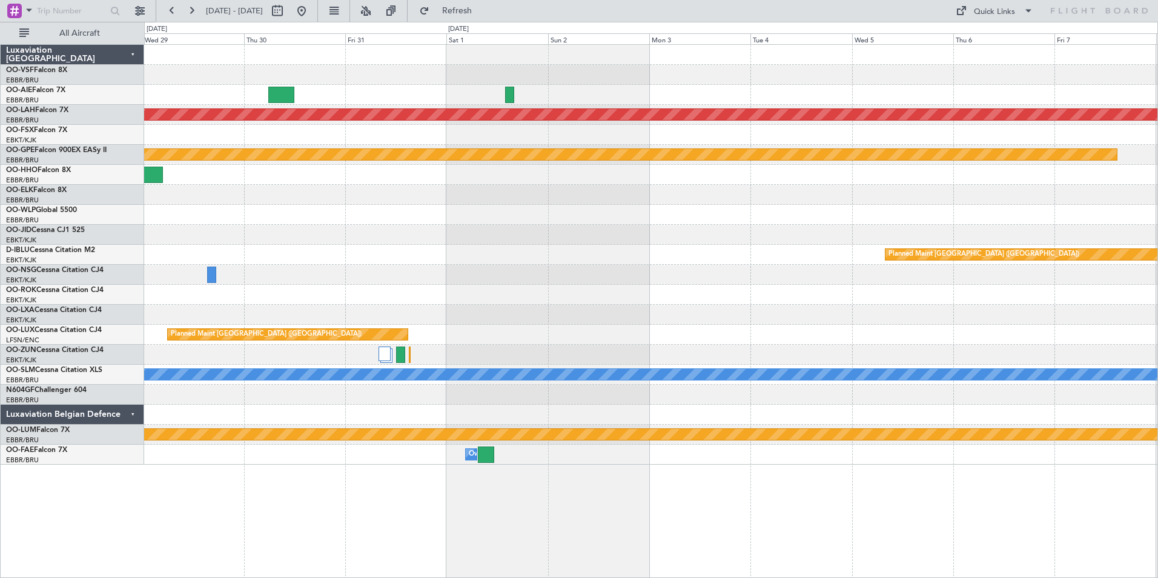
click at [217, 193] on div at bounding box center [650, 195] width 1013 height 20
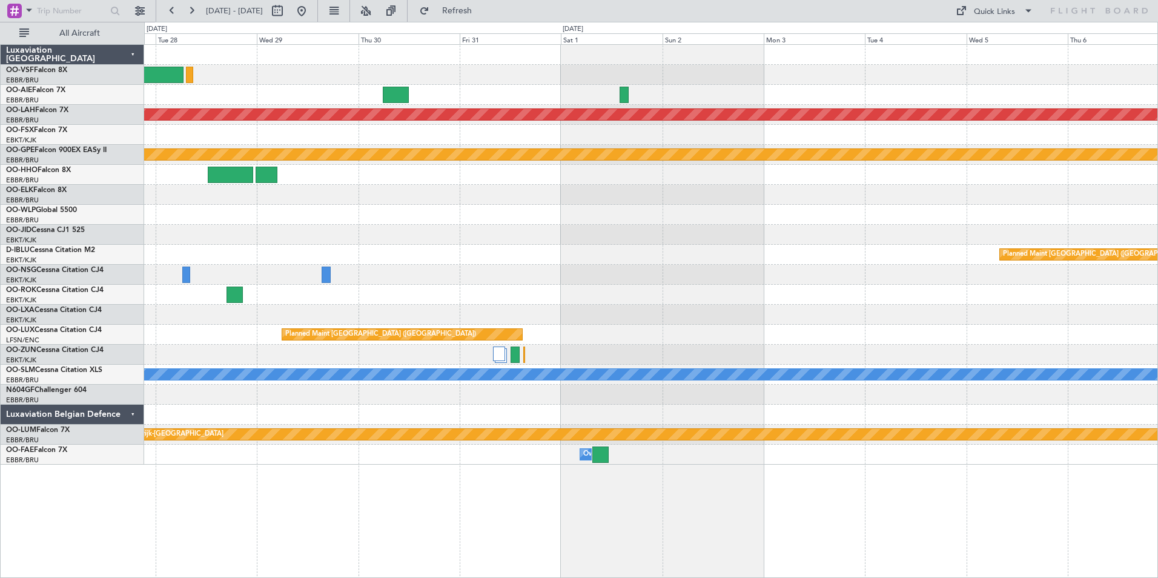
click at [817, 200] on div at bounding box center [650, 195] width 1013 height 20
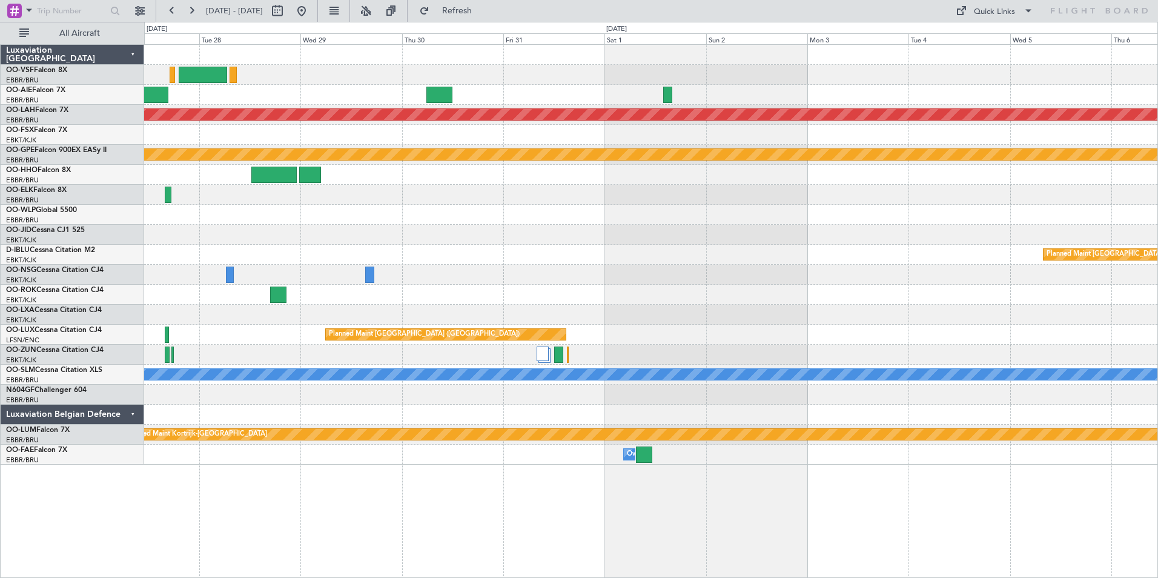
click at [860, 217] on div "Planned Maint Alton-st Louis (St Louis Regl) Planned Maint Nurnberg No Crew Bru…" at bounding box center [650, 255] width 1013 height 420
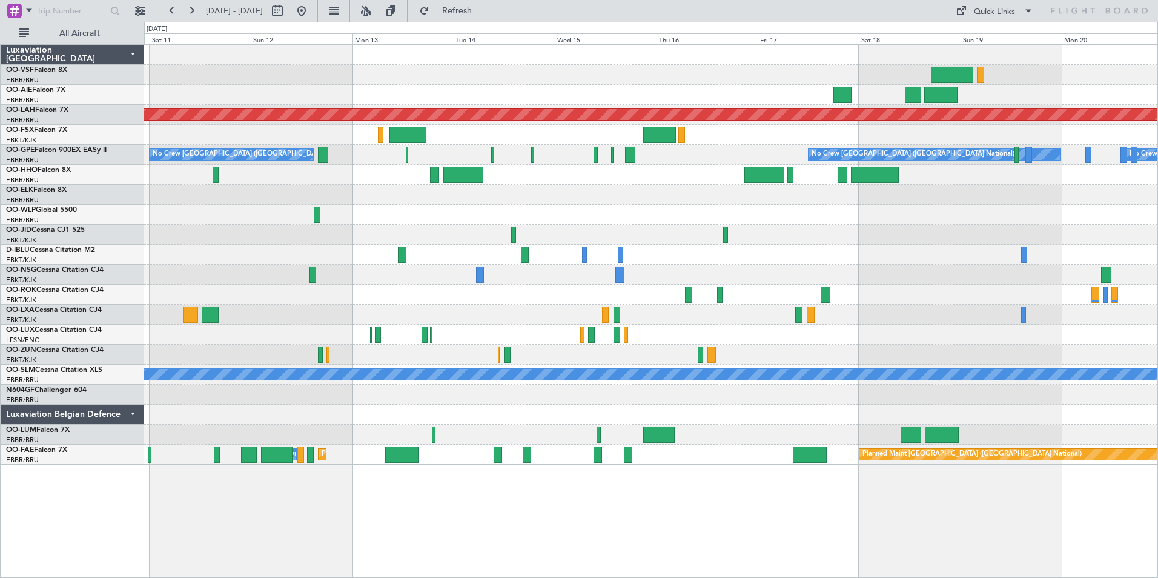
click at [952, 221] on div "Planned Maint Alton-st Louis (St Louis Regl) No Crew Brussels (Brussels Nationa…" at bounding box center [650, 255] width 1013 height 420
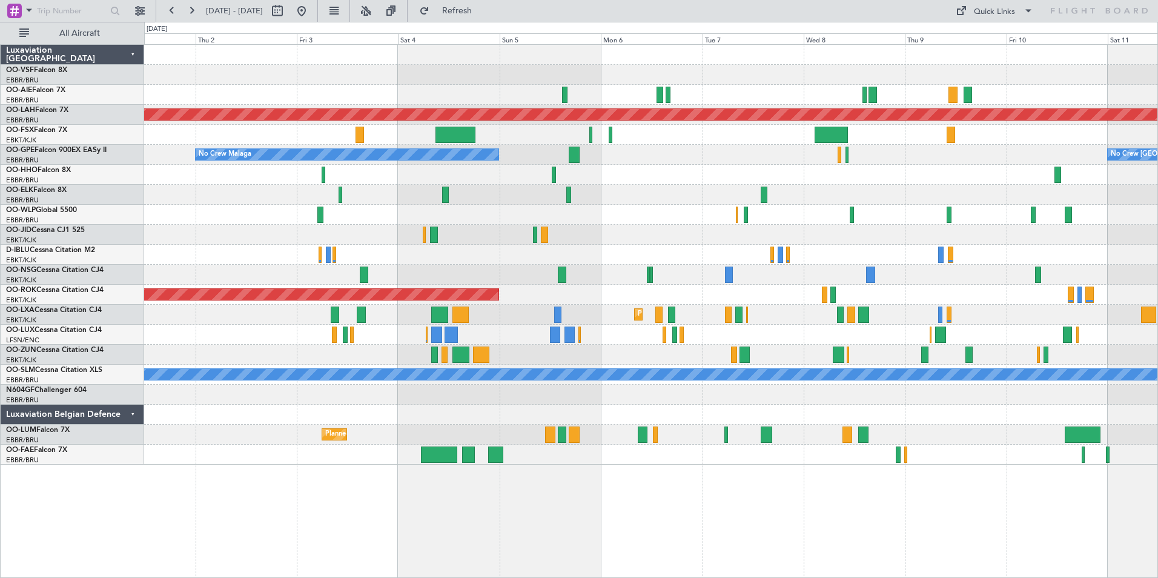
click at [881, 194] on div "Planned Maint Kortrijk-[GEOGRAPHIC_DATA]" at bounding box center [650, 195] width 1013 height 20
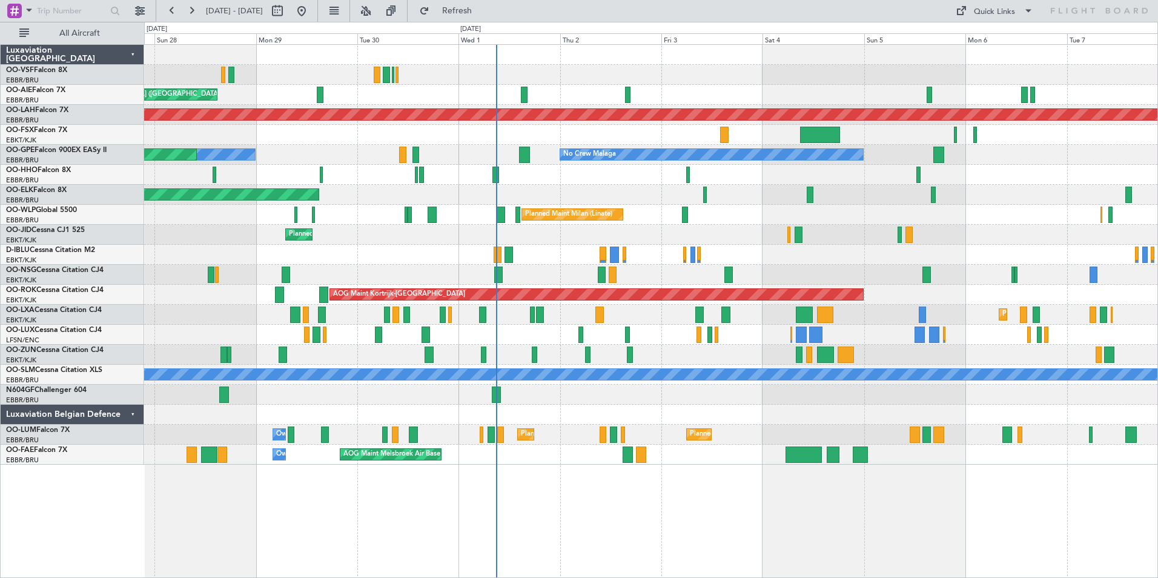
click at [798, 179] on div at bounding box center [650, 175] width 1013 height 20
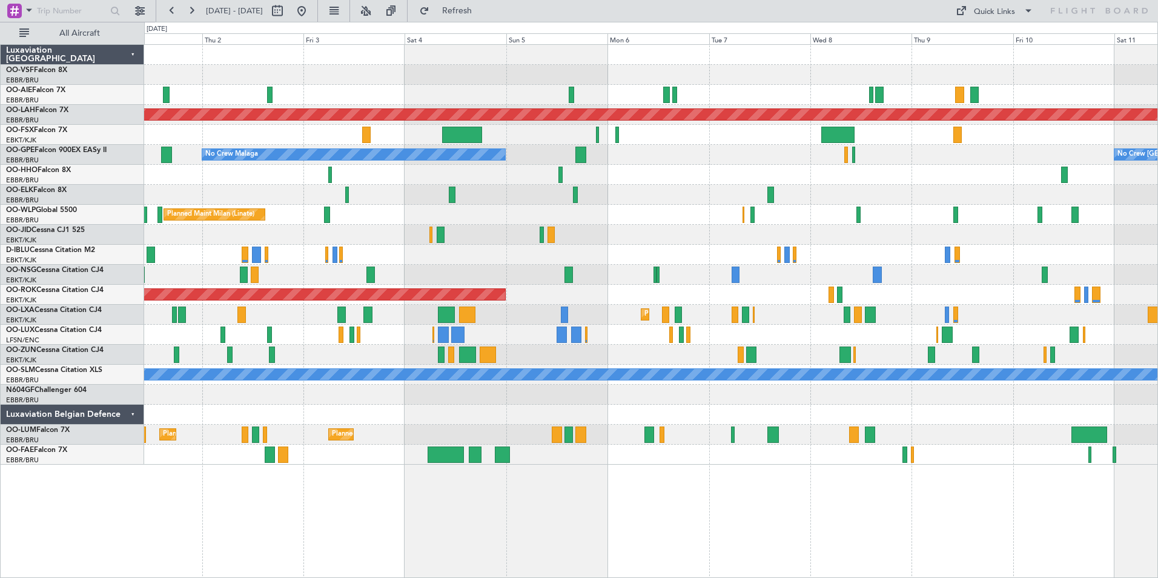
click at [778, 307] on div "Planned Maint Kortrijk-[GEOGRAPHIC_DATA]" at bounding box center [650, 315] width 1013 height 20
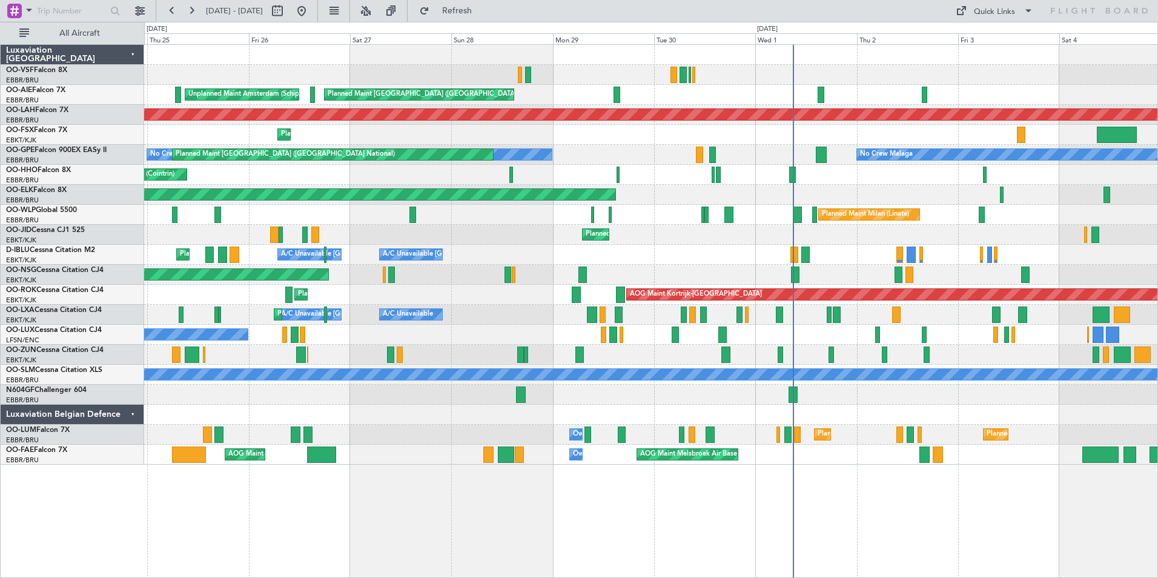
click at [933, 320] on div "A/C Unavailable A/C Unavailable Brussels (Brussels National) Planned Maint Kort…" at bounding box center [650, 315] width 1013 height 20
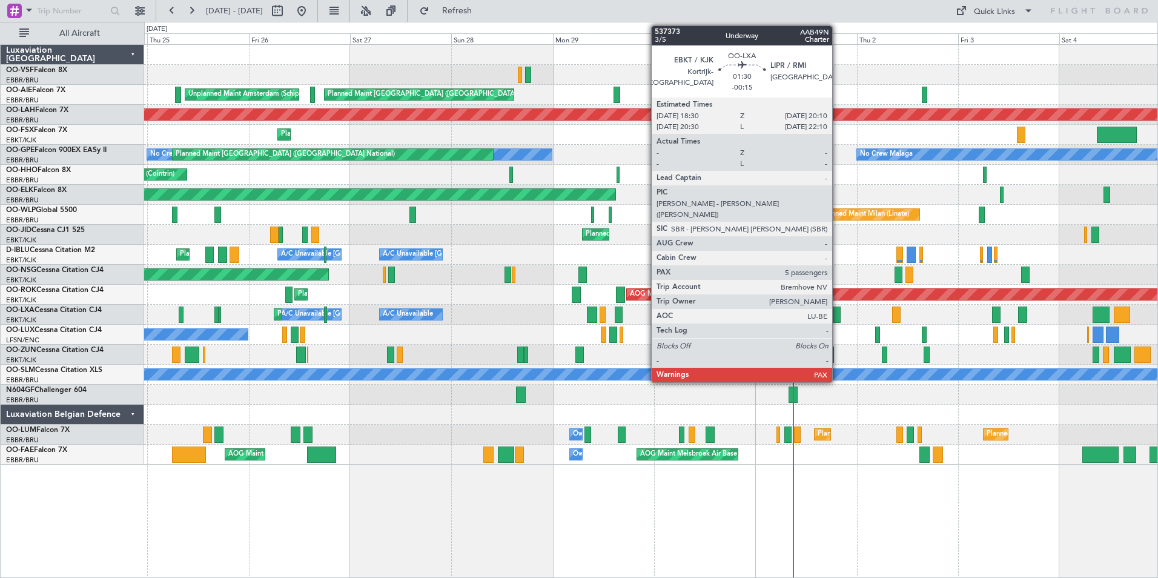
click at [838, 314] on div at bounding box center [836, 315] width 7 height 16
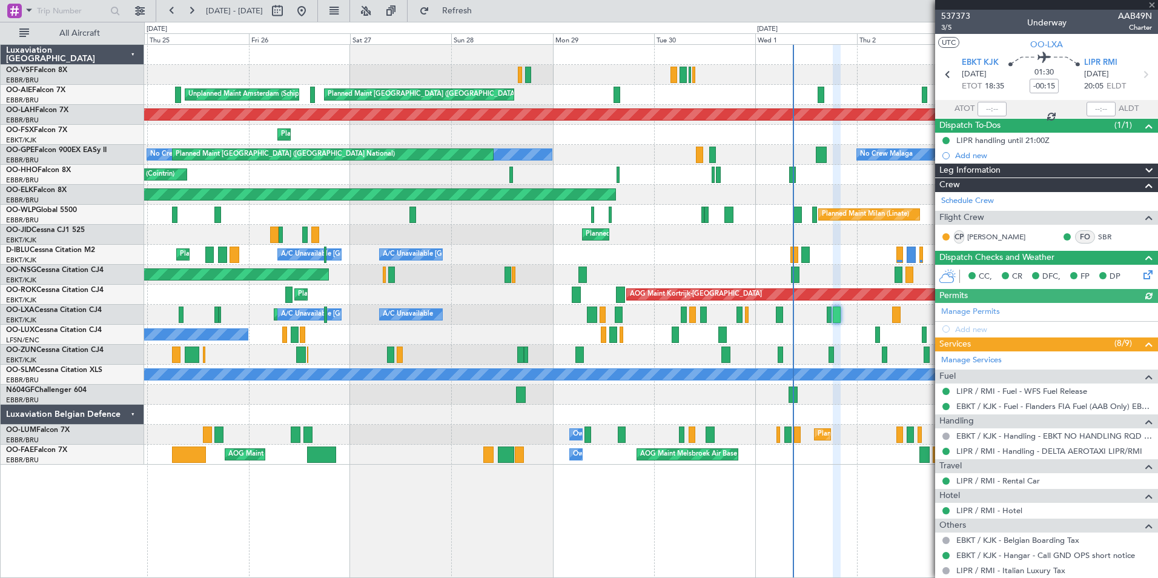
scroll to position [231, 0]
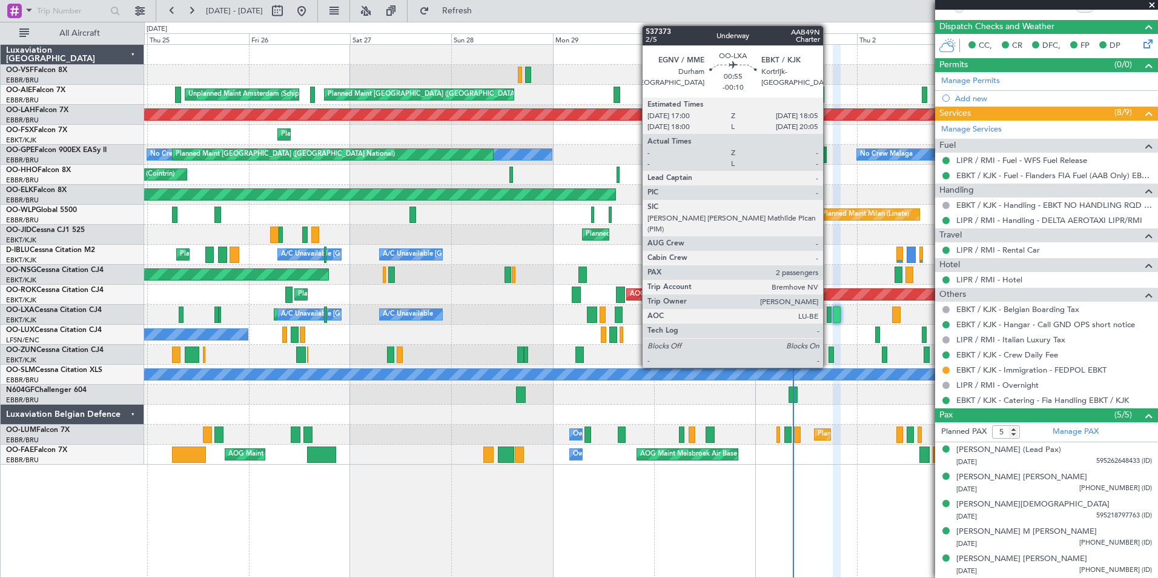
click at [829, 317] on div at bounding box center [829, 315] width 5 height 16
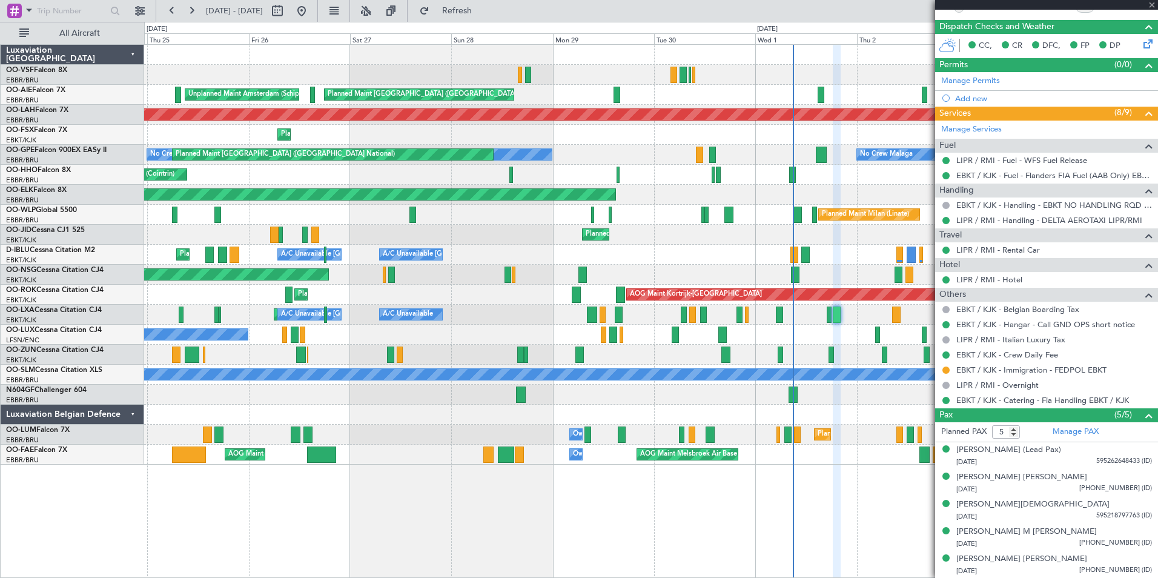
type input "-00:10"
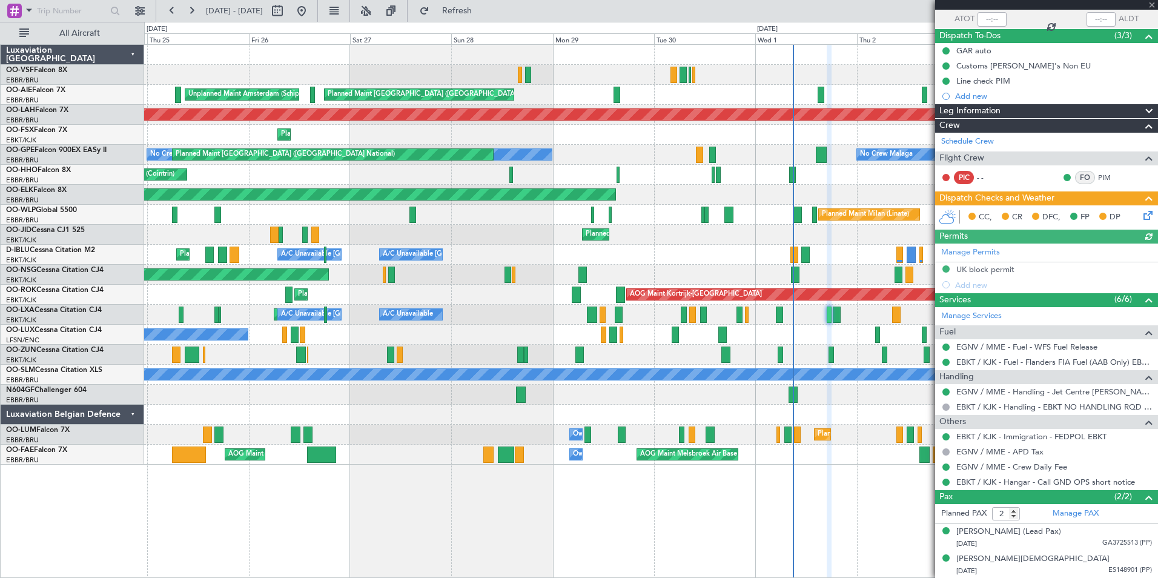
scroll to position [0, 0]
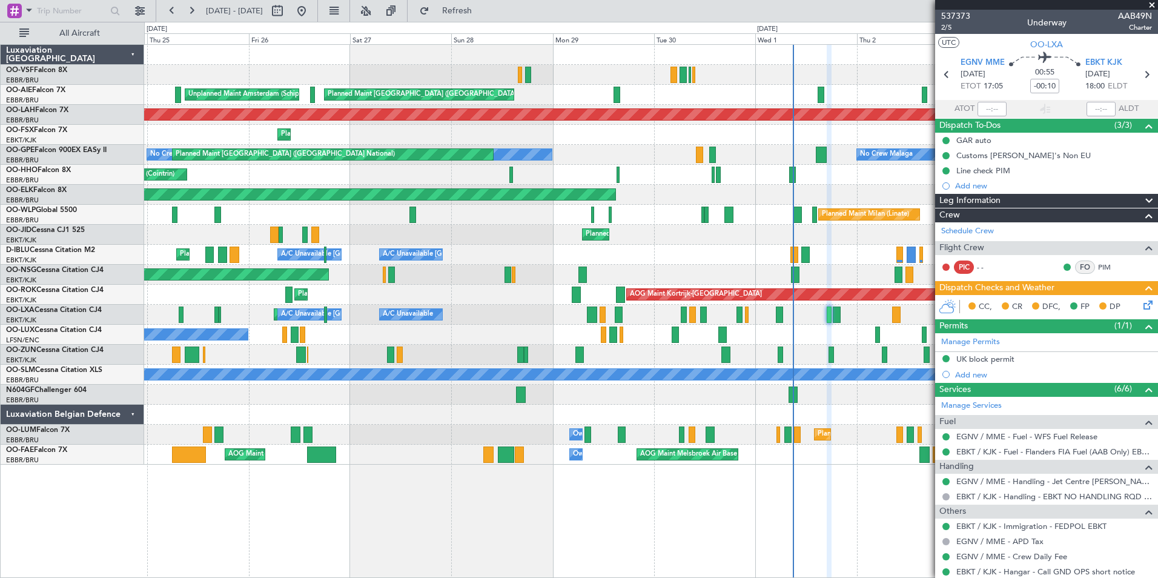
click at [1153, 4] on span at bounding box center [1152, 5] width 12 height 11
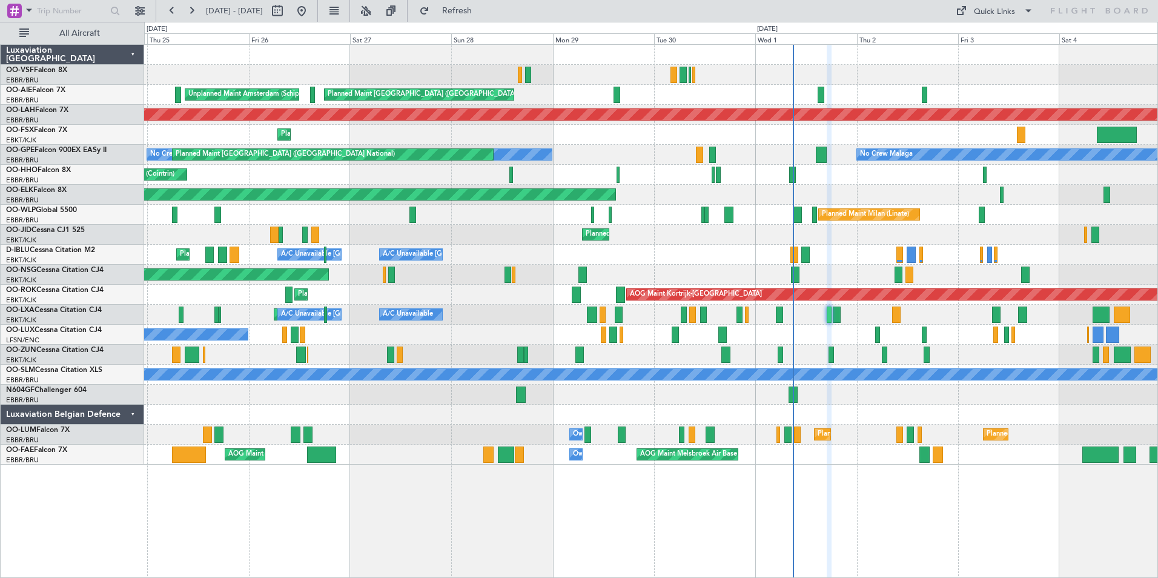
type input "0"
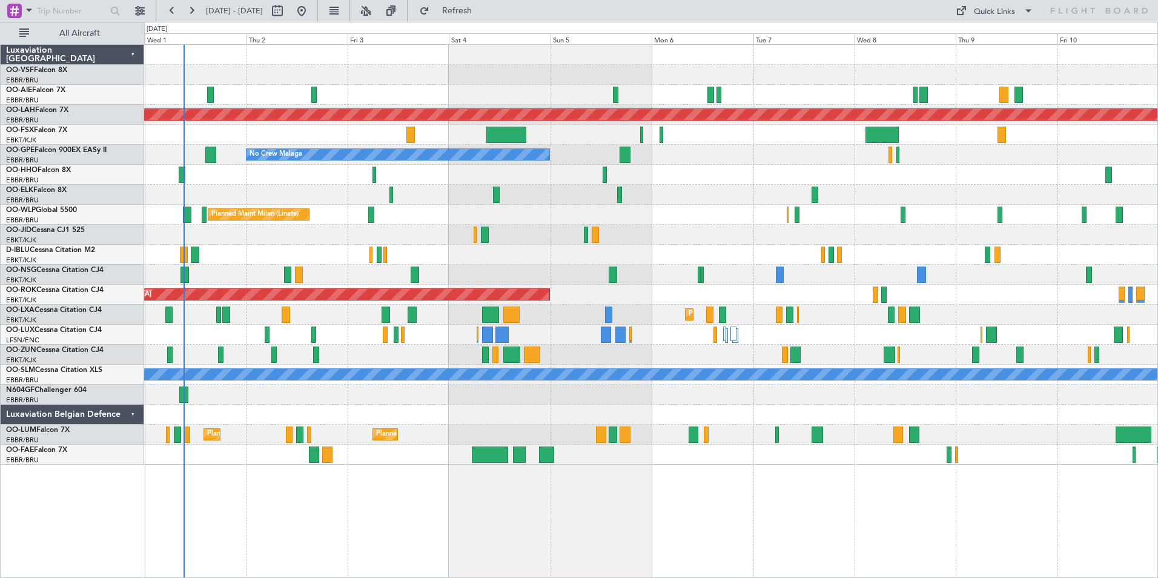
click at [400, 490] on div "Planned Maint London (Farnborough) Planned Maint Alton-st Louis (St Louis Regl)…" at bounding box center [651, 311] width 1014 height 534
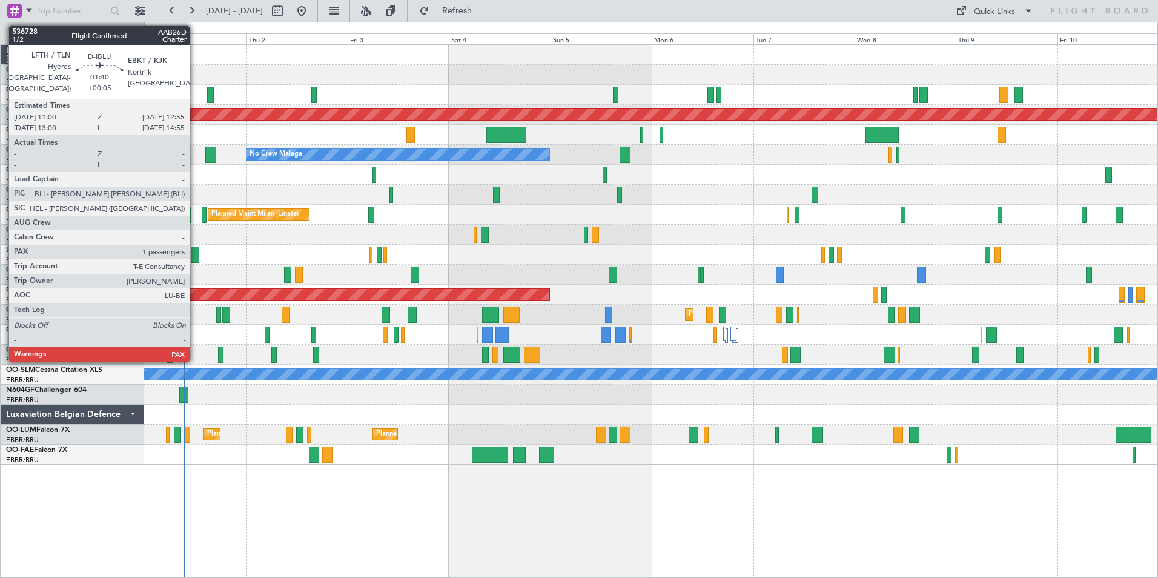
click at [195, 257] on div at bounding box center [195, 255] width 8 height 16
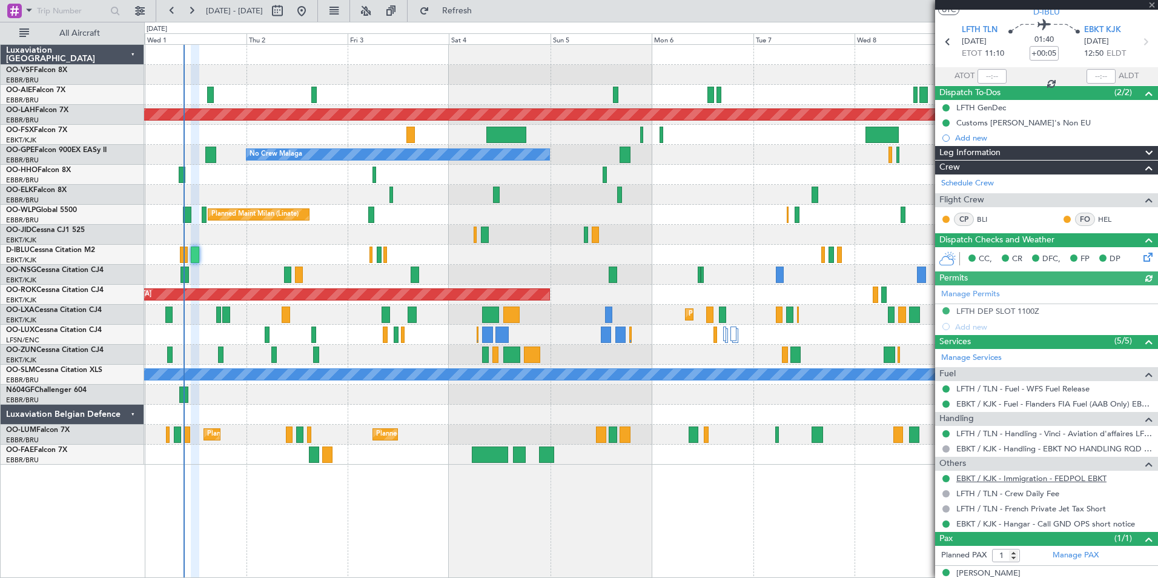
scroll to position [47, 0]
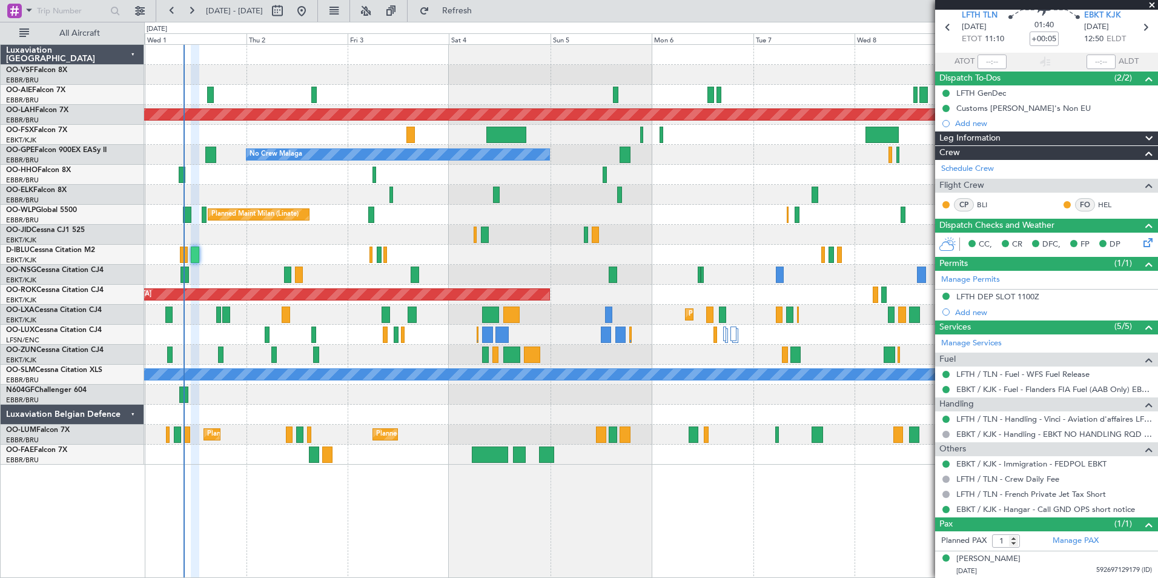
click at [1152, 2] on span at bounding box center [1152, 5] width 12 height 11
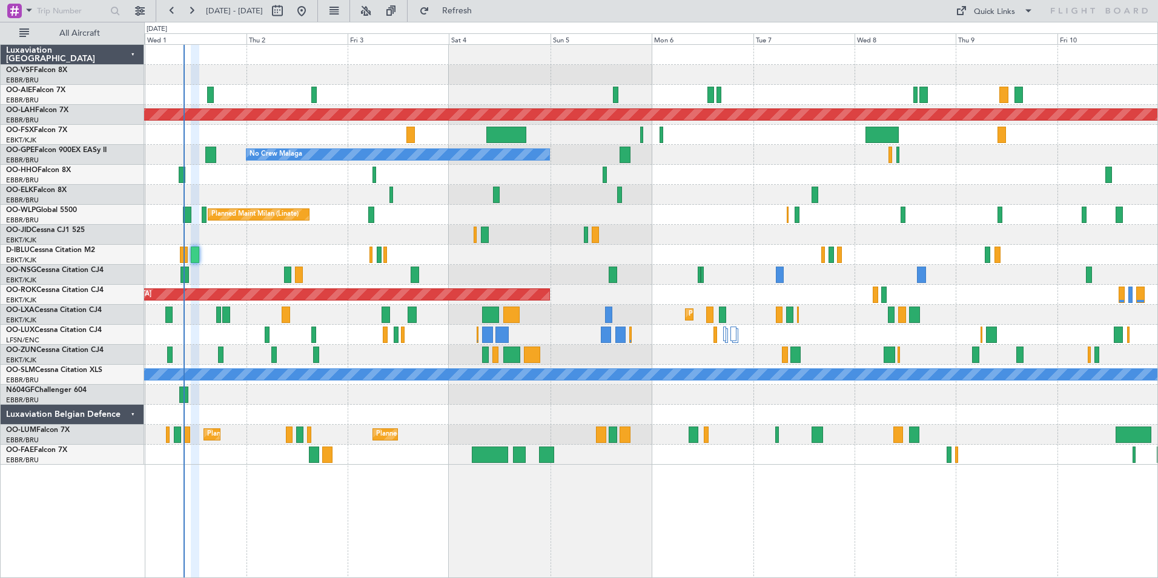
type input "0"
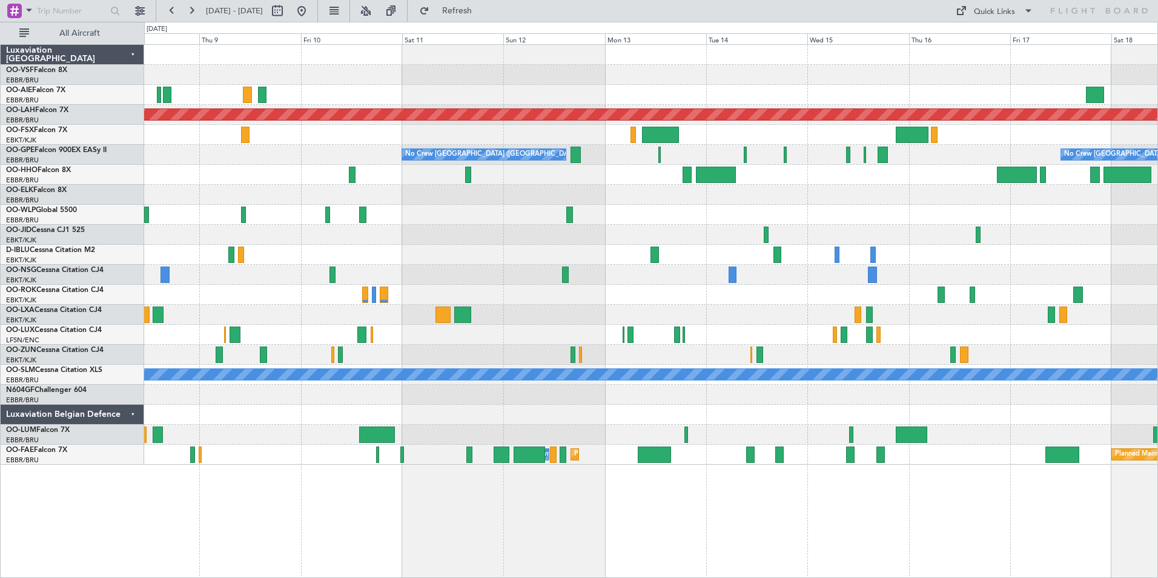
click at [273, 157] on div "No Crew Brussels (Brussels National) No Crew Brussels (Brussels National) No Cr…" at bounding box center [650, 155] width 1013 height 20
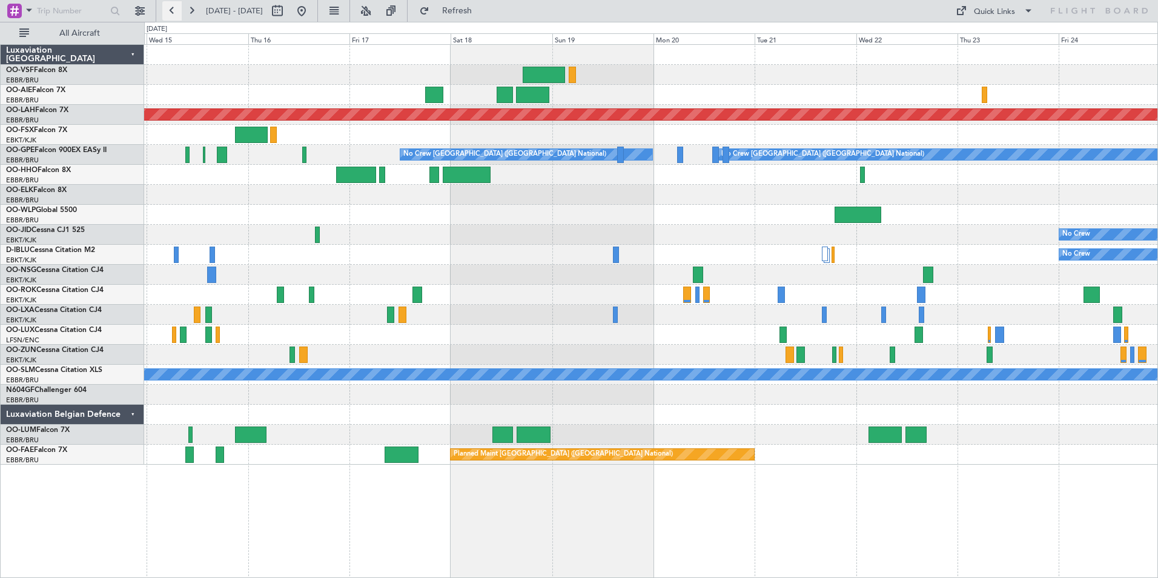
click at [174, 8] on button at bounding box center [171, 10] width 19 height 19
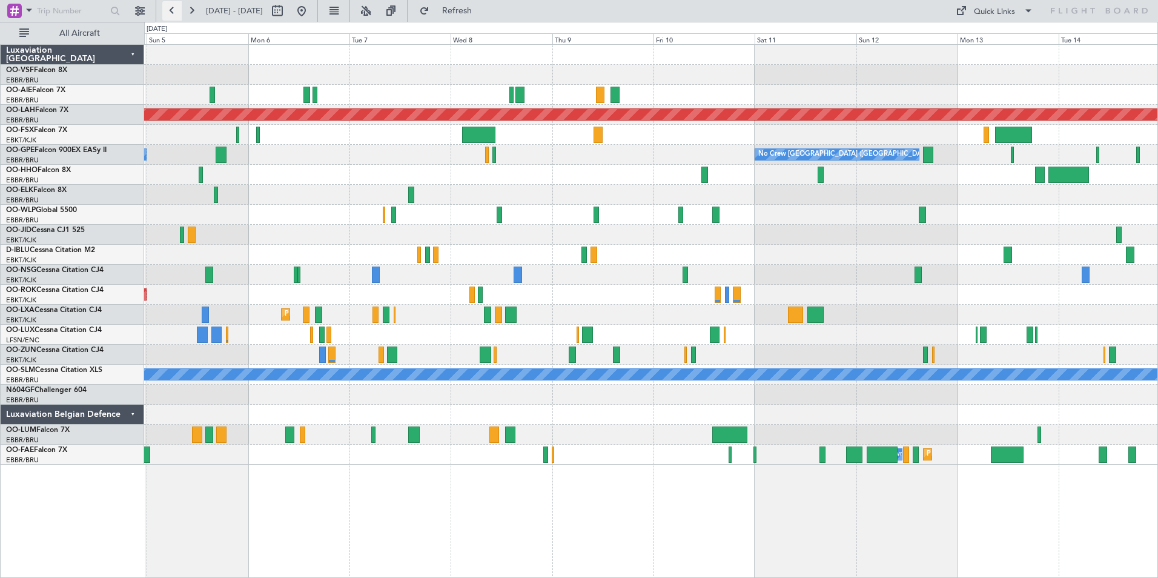
click at [174, 8] on button at bounding box center [171, 10] width 19 height 19
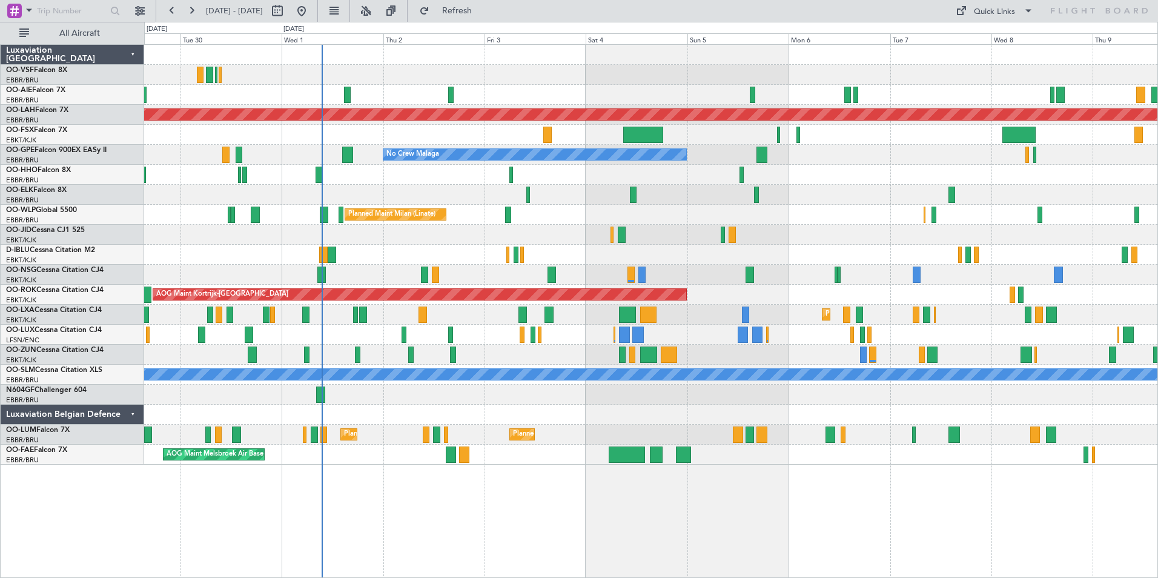
click at [571, 345] on div at bounding box center [650, 355] width 1013 height 20
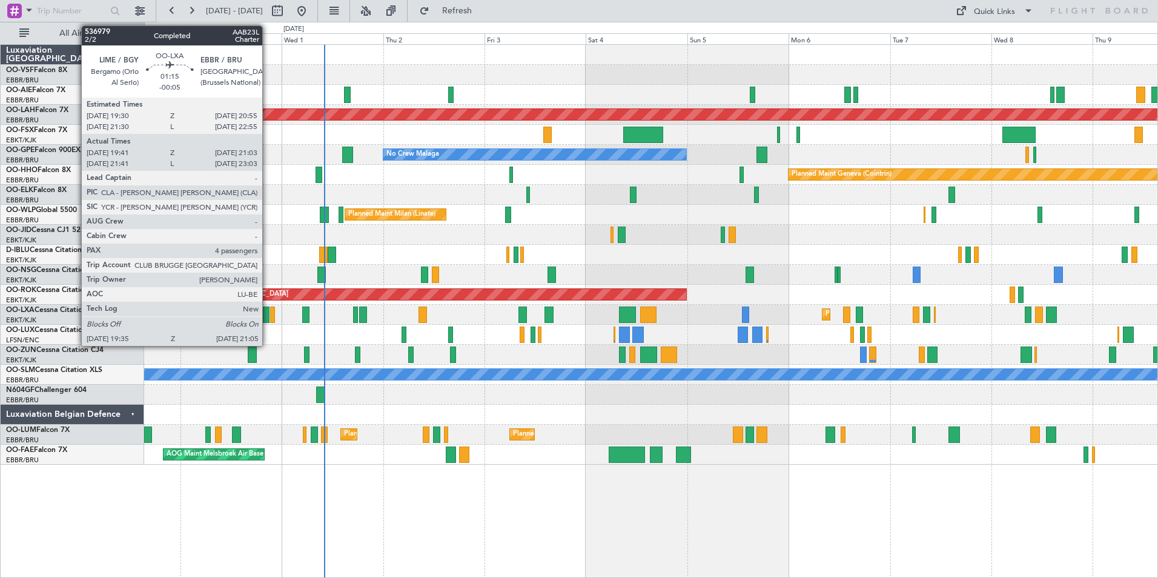
click at [268, 316] on div at bounding box center [266, 315] width 7 height 16
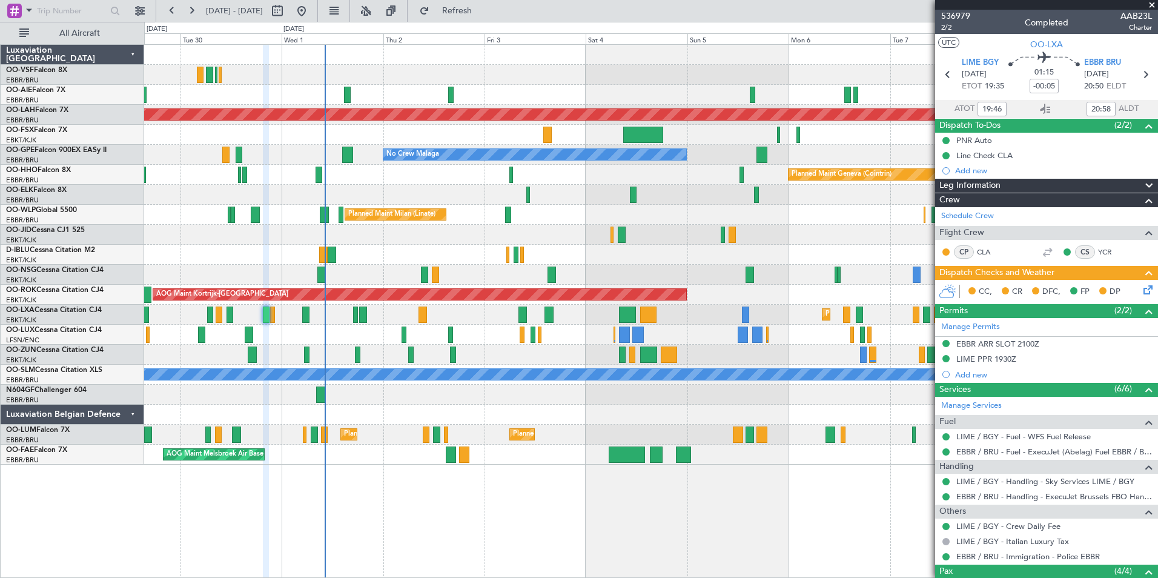
click at [427, 517] on div "Planned Maint London (Farnborough) Planned Maint Alton-st Louis (St Louis Regl)…" at bounding box center [651, 311] width 1014 height 534
click at [1152, 2] on span at bounding box center [1152, 5] width 12 height 11
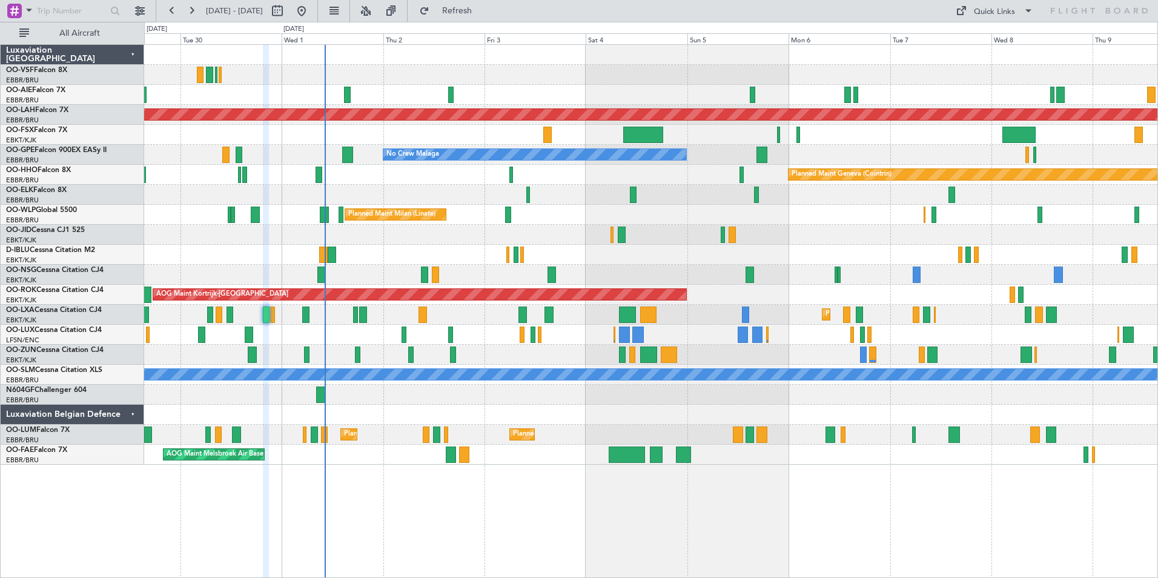
type input "0"
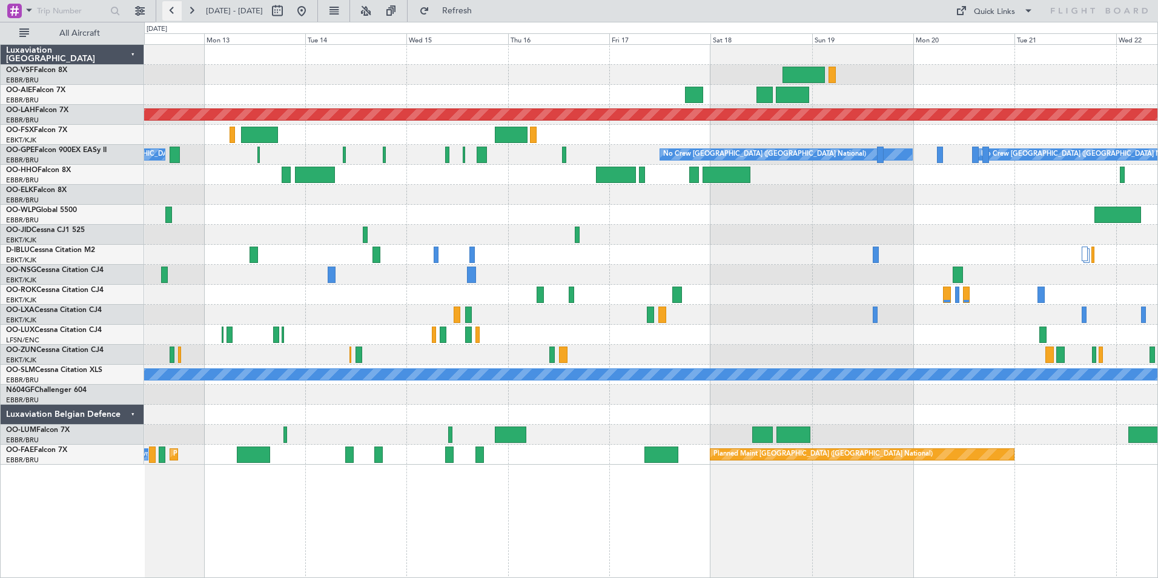
click at [171, 12] on button at bounding box center [171, 10] width 19 height 19
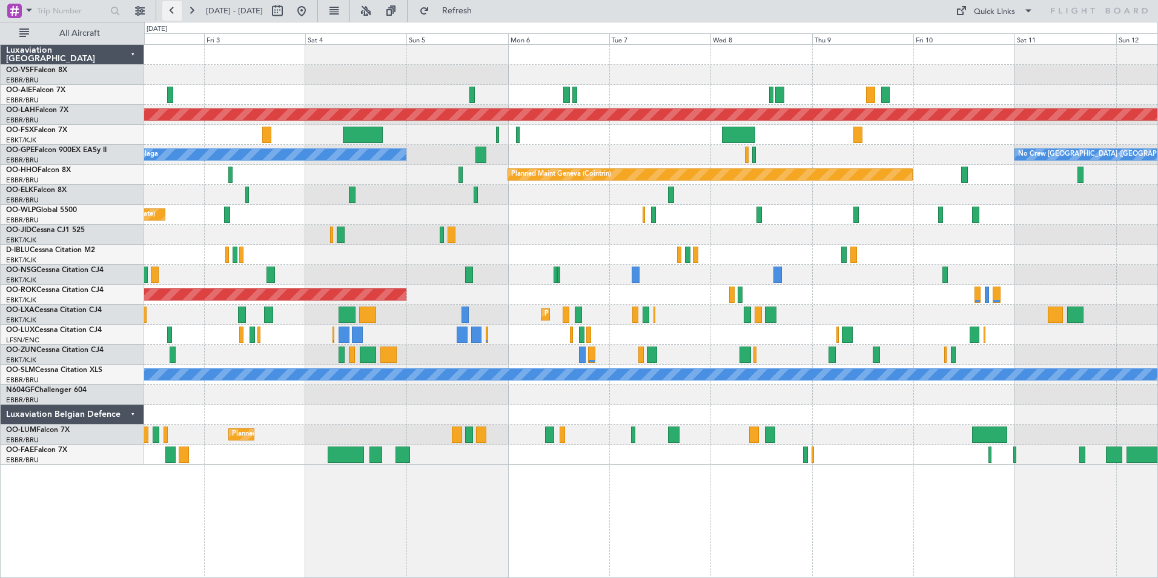
click at [171, 12] on button at bounding box center [171, 10] width 19 height 19
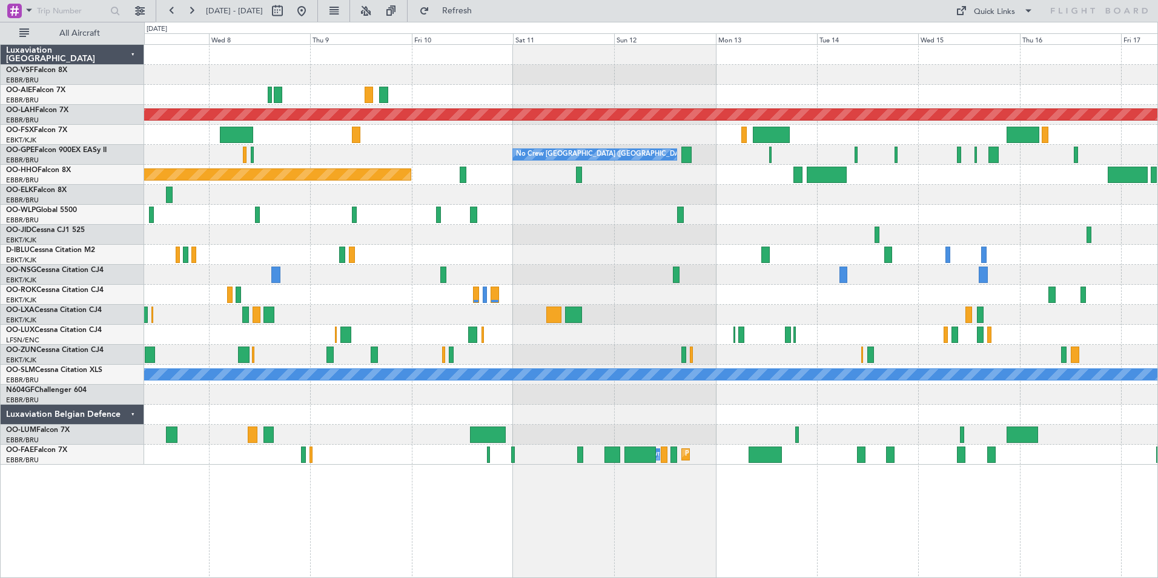
click at [389, 198] on div "Planned Maint Alton-st Louis (St Louis Regl) No Crew Brussels (Brussels Nationa…" at bounding box center [650, 255] width 1013 height 420
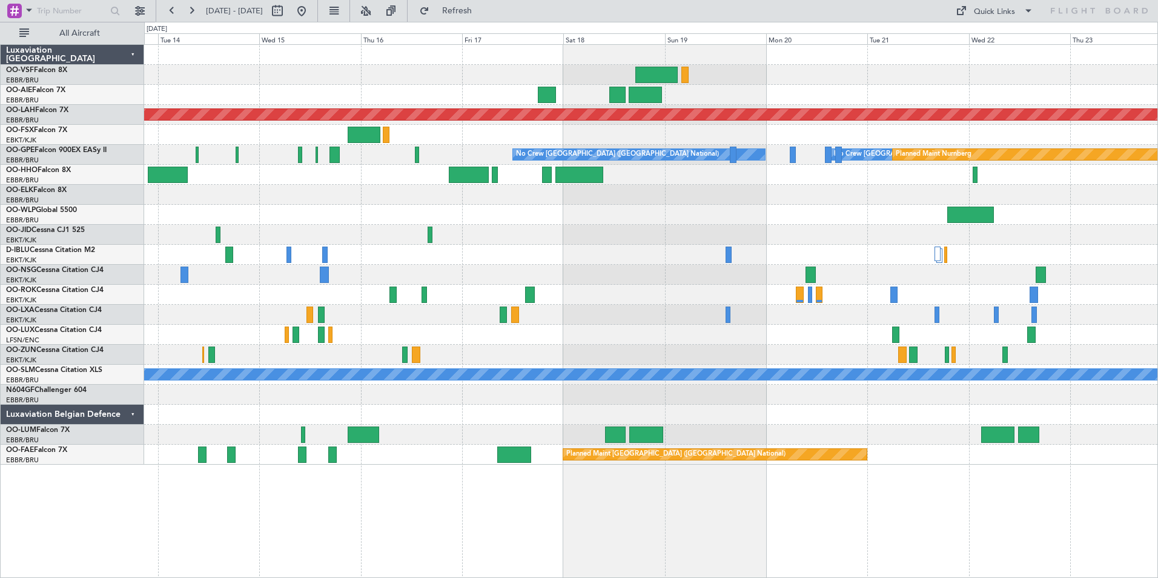
click at [371, 207] on div "Planned Maint Alton-st Louis (St Louis Regl) No Crew Brussels (Brussels Nationa…" at bounding box center [650, 255] width 1013 height 420
